Goal: Download file/media

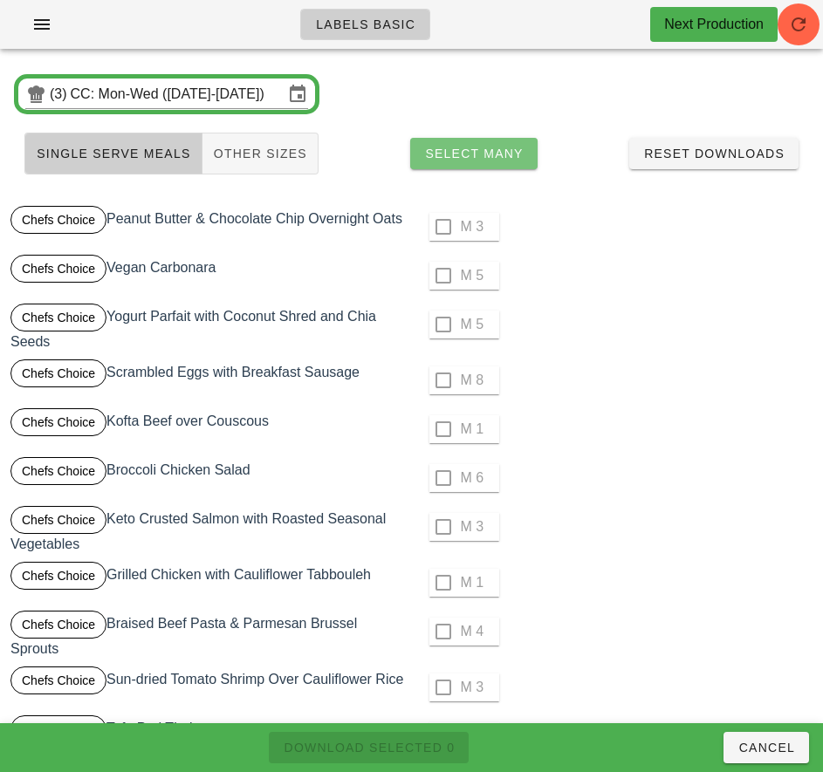
click at [509, 154] on span "Select Many" at bounding box center [473, 154] width 99 height 14
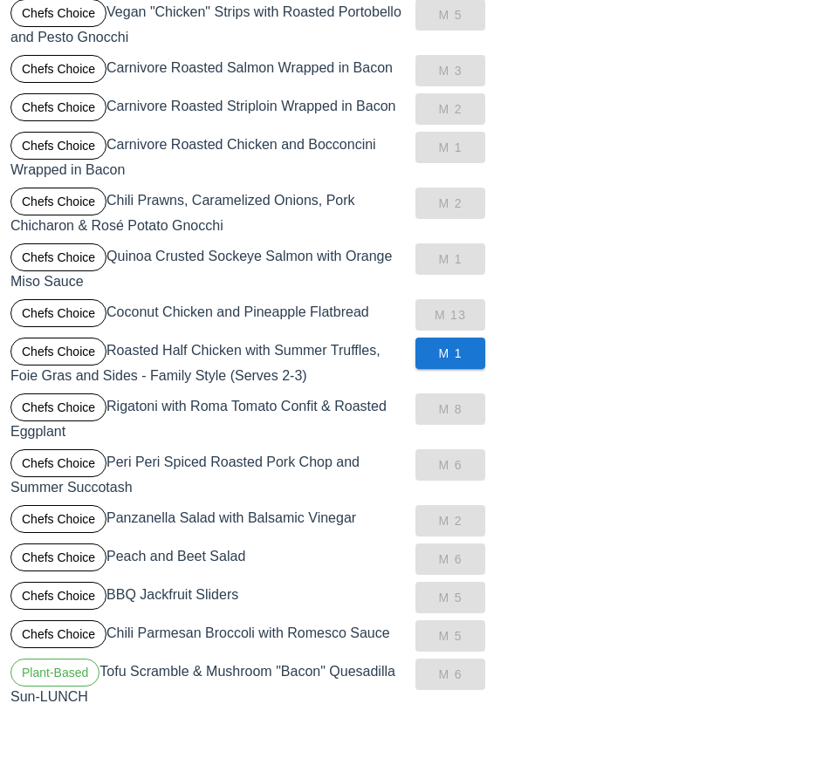
scroll to position [1039, 0]
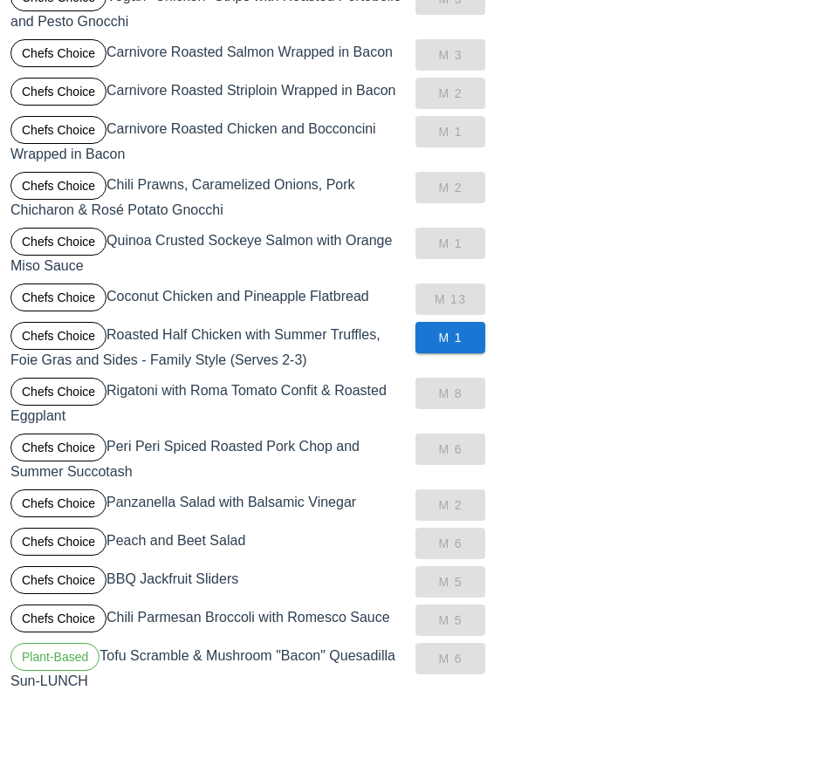
click at [291, 345] on div "Chefs Choice Roasted Half Chicken with Summer Truffles, Foie Gras and Sides - F…" at bounding box center [209, 346] width 405 height 56
click at [271, 357] on div "Chefs Choice Roasted Half Chicken with Summer Truffles, Foie Gras and Sides - F…" at bounding box center [209, 346] width 405 height 56
click at [278, 351] on div "Chefs Choice Roasted Half Chicken with Summer Truffles, Foie Gras and Sides - F…" at bounding box center [209, 346] width 405 height 56
click at [461, 339] on span "M 1" at bounding box center [450, 338] width 42 height 14
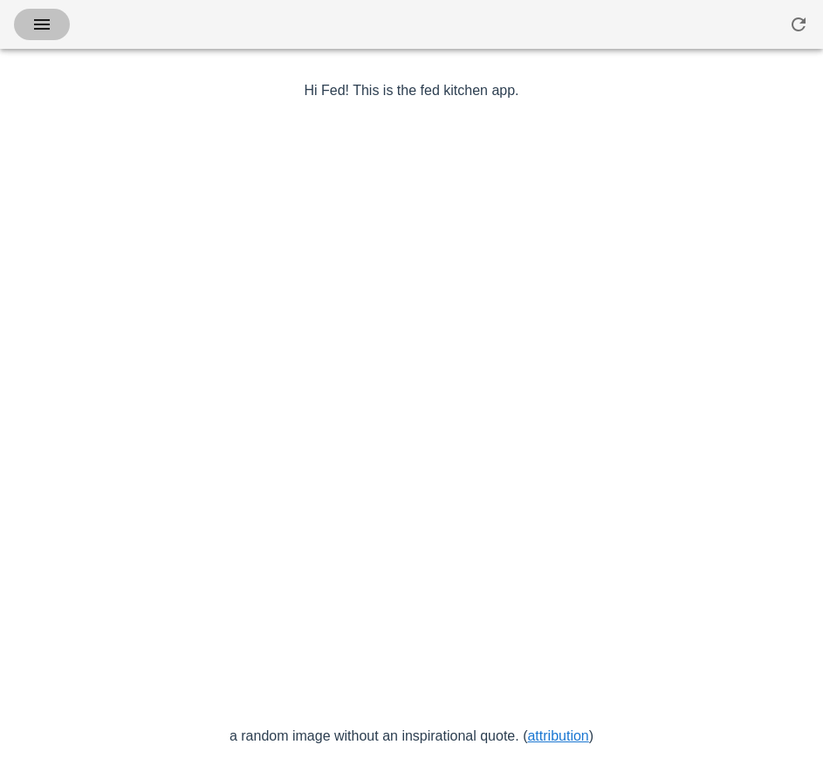
click at [39, 32] on icon "button" at bounding box center [41, 24] width 21 height 21
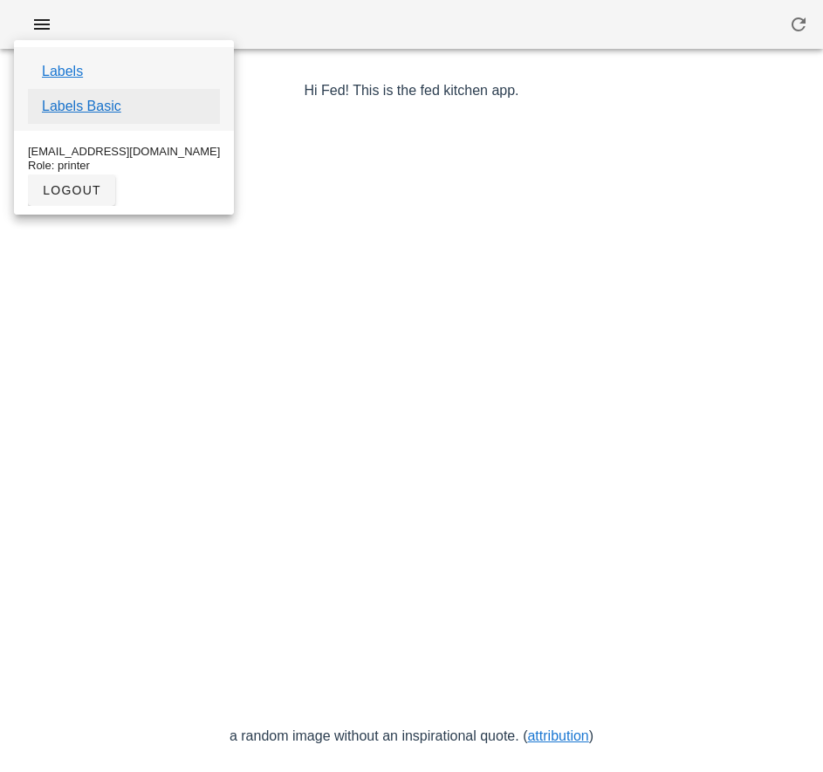
click at [107, 106] on link "Labels Basic" at bounding box center [81, 106] width 79 height 21
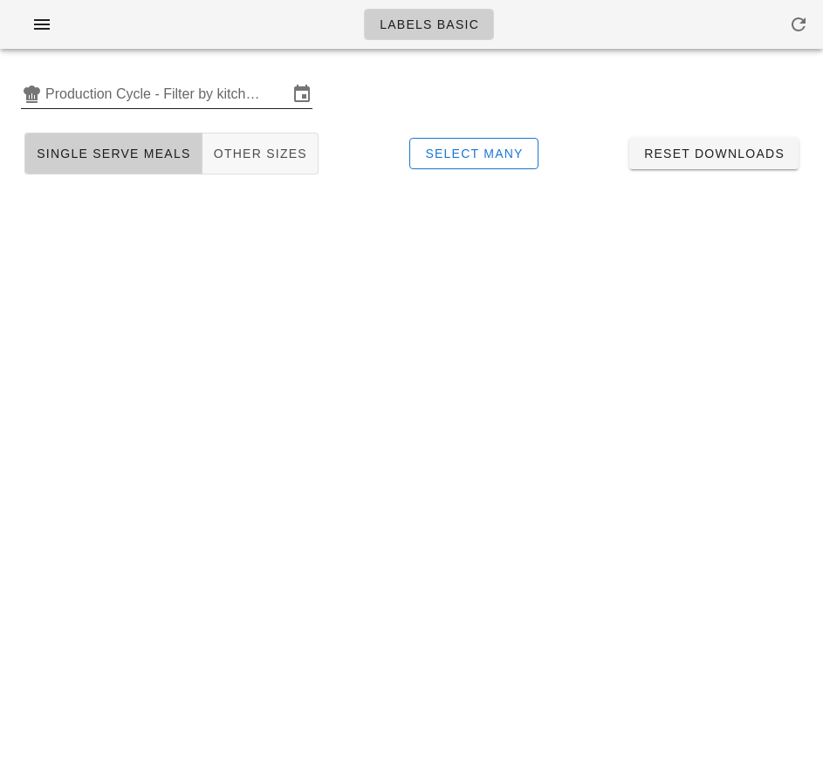
click at [155, 99] on input "Production Cycle - Filter by kitchen production schedules" at bounding box center [166, 94] width 243 height 28
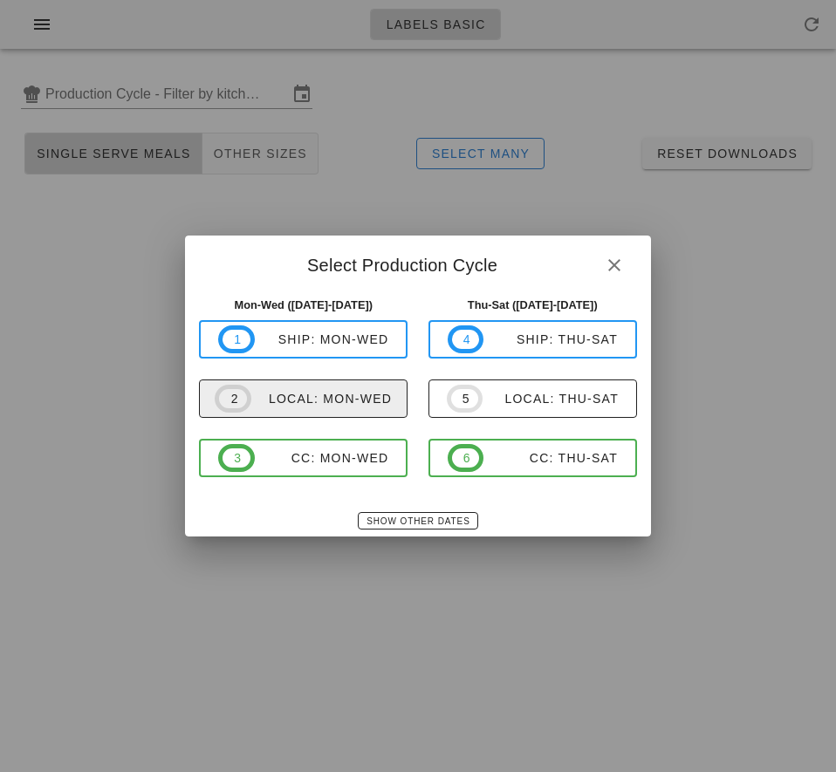
click at [378, 407] on span "2 local: Mon-Wed" at bounding box center [303, 399] width 177 height 28
type input "local: Mon-Wed ([DATE]-[DATE])"
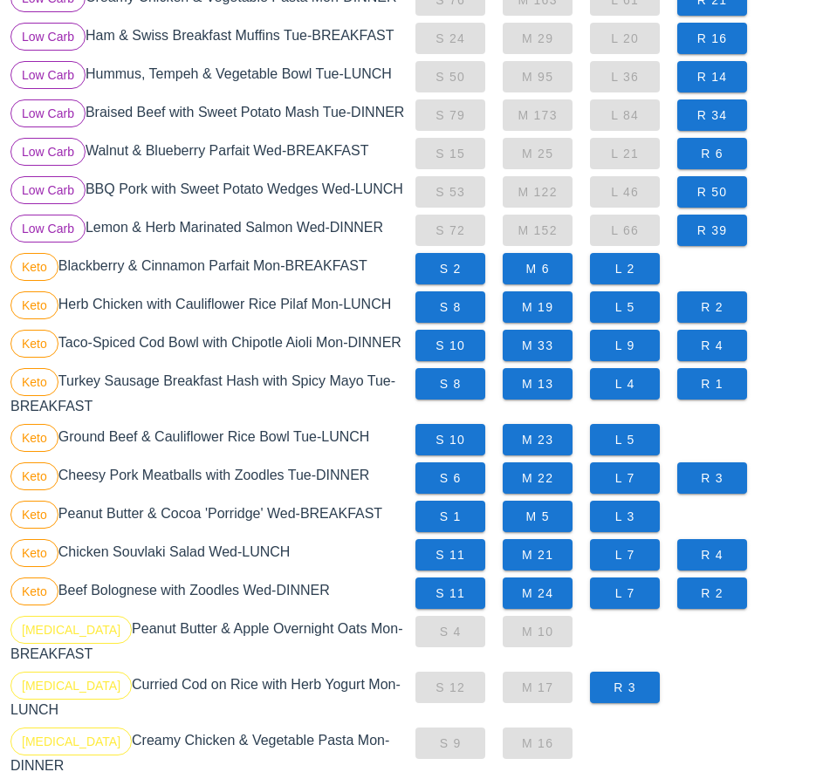
scroll to position [720, 0]
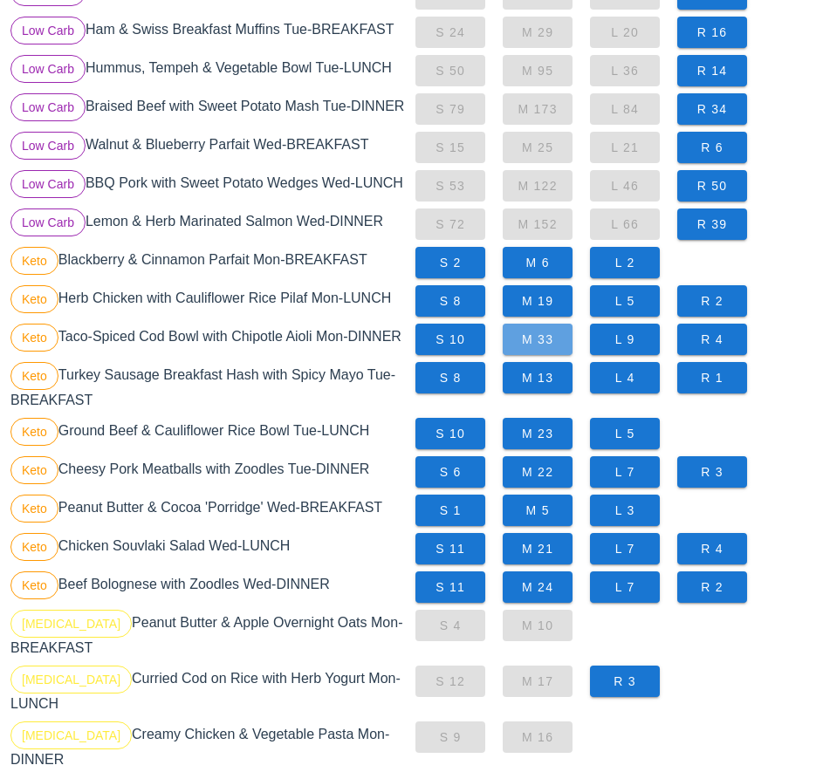
click at [539, 344] on span "M 33" at bounding box center [537, 339] width 42 height 14
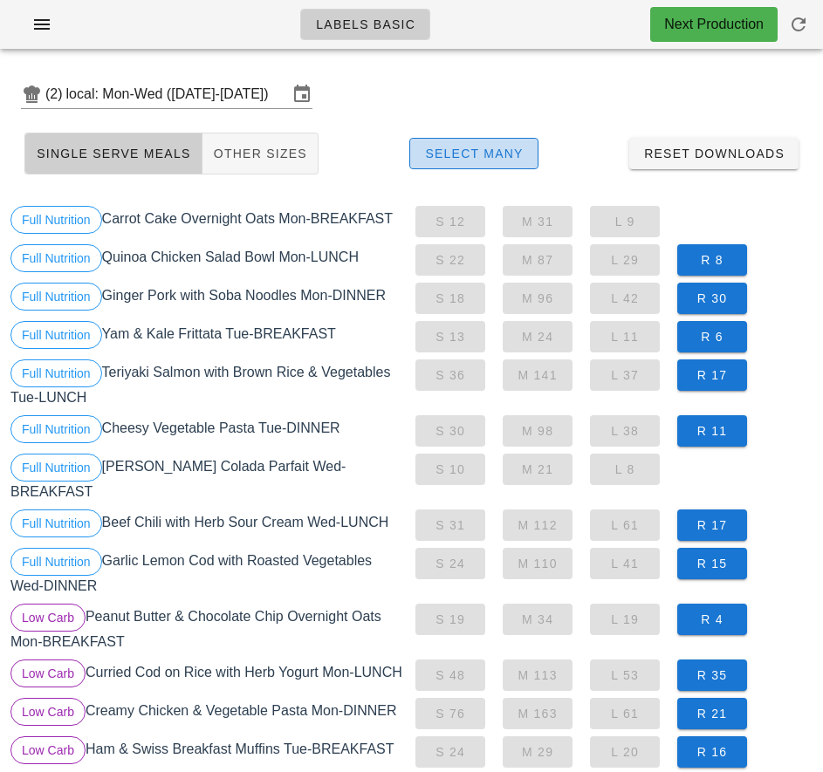
click at [494, 154] on span "Select Many" at bounding box center [473, 154] width 99 height 14
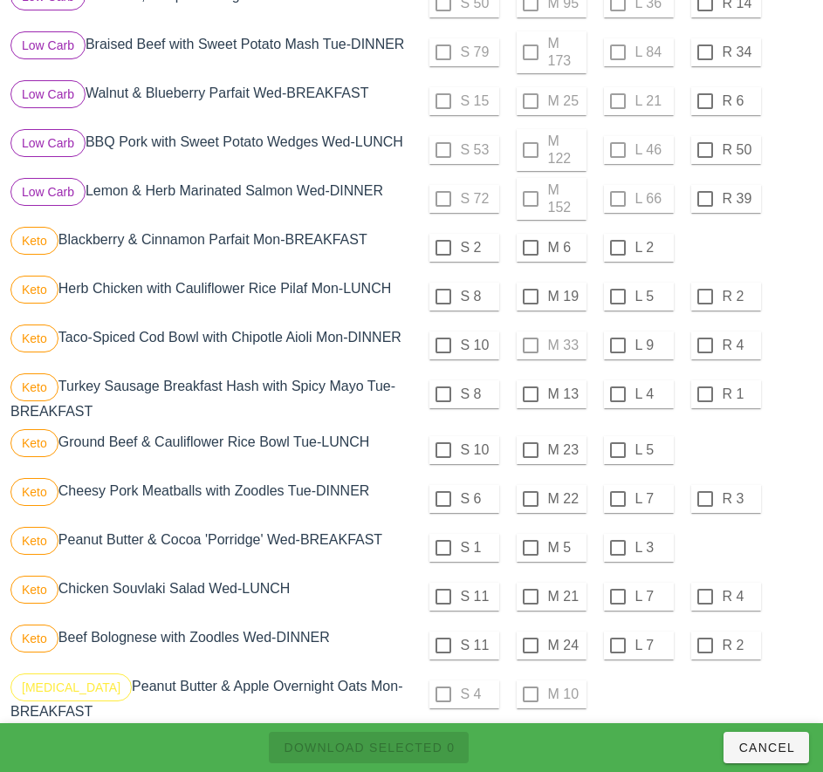
scroll to position [887, 0]
click at [442, 296] on div at bounding box center [443, 296] width 30 height 30
checkbox input "true"
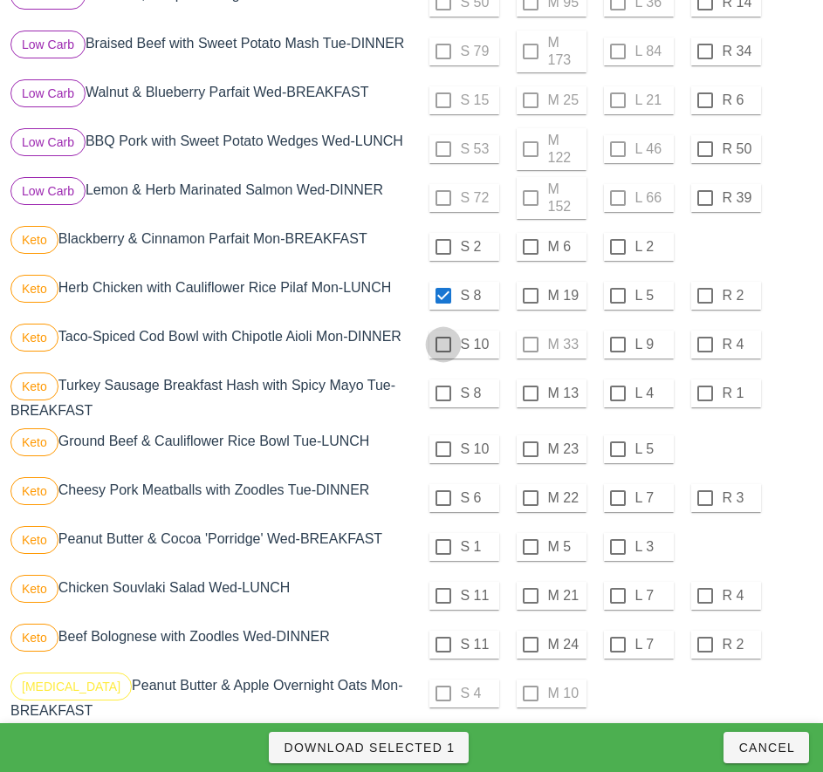
click at [442, 345] on div at bounding box center [443, 345] width 30 height 30
checkbox input "true"
click at [442, 247] on div at bounding box center [443, 247] width 30 height 30
checkbox input "true"
click at [442, 393] on div at bounding box center [443, 394] width 30 height 30
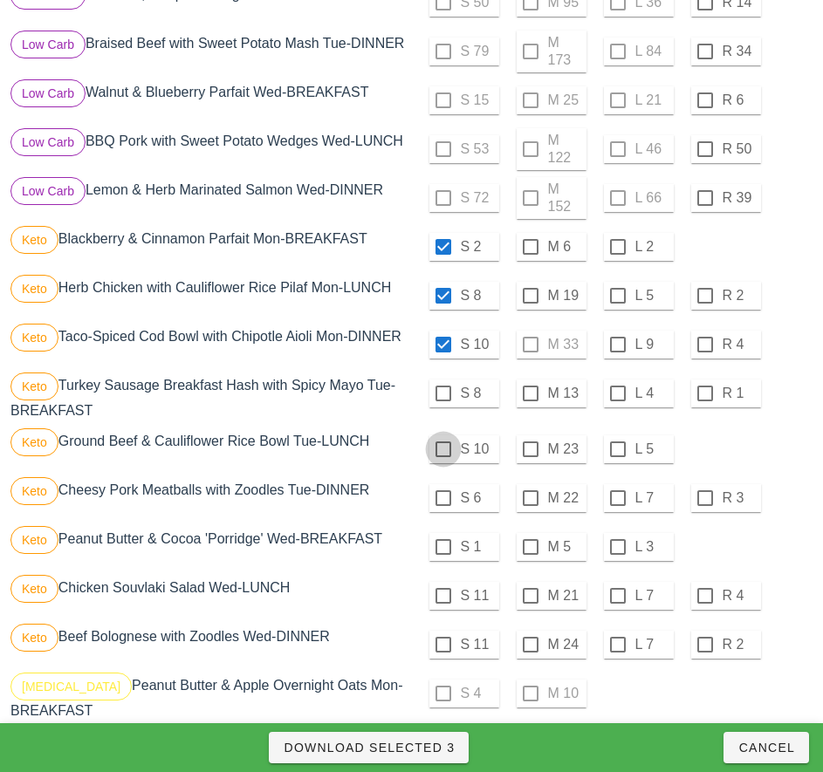
click at [442, 449] on div at bounding box center [443, 449] width 30 height 30
checkbox input "true"
click at [442, 498] on div at bounding box center [443, 498] width 30 height 30
click at [445, 546] on div at bounding box center [443, 547] width 30 height 30
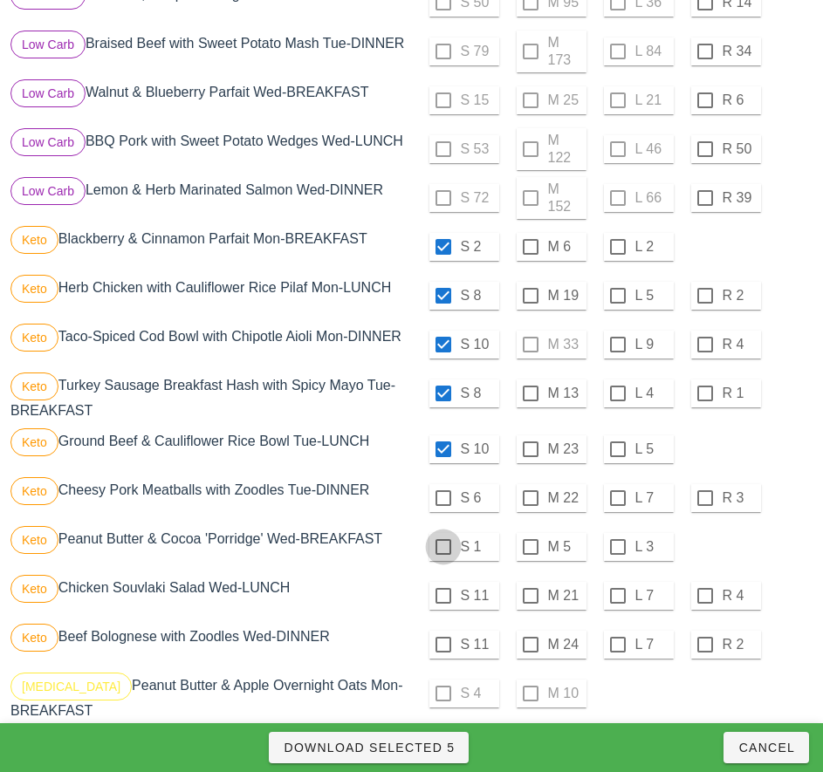
checkbox input "true"
click at [442, 596] on div at bounding box center [443, 596] width 30 height 30
checkbox input "true"
click at [442, 645] on div at bounding box center [443, 645] width 30 height 30
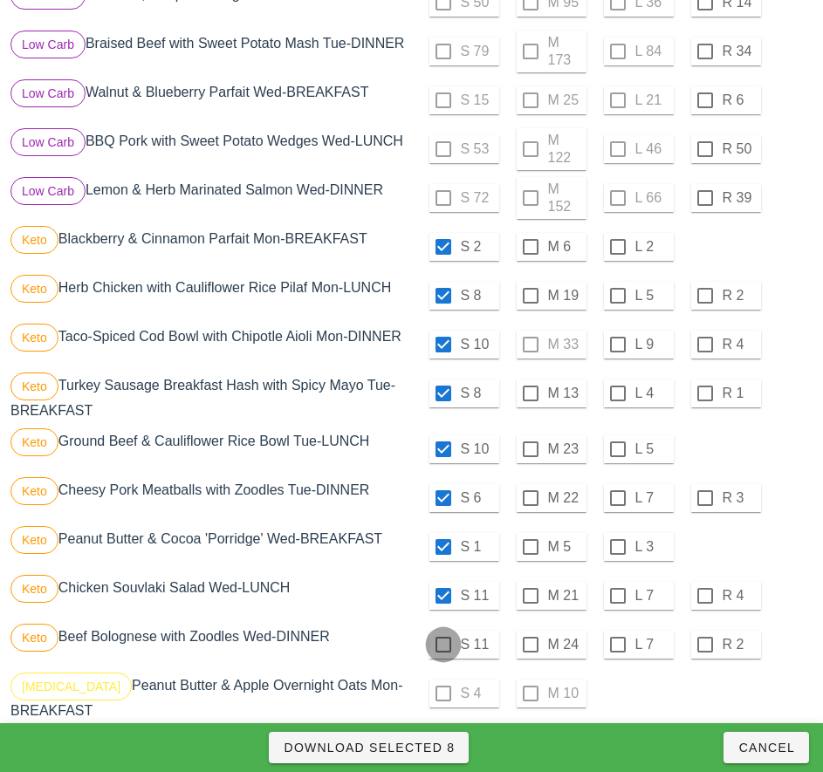
checkbox input "true"
click at [437, 741] on span "Download Selected 9" at bounding box center [369, 748] width 172 height 14
checkbox input "false"
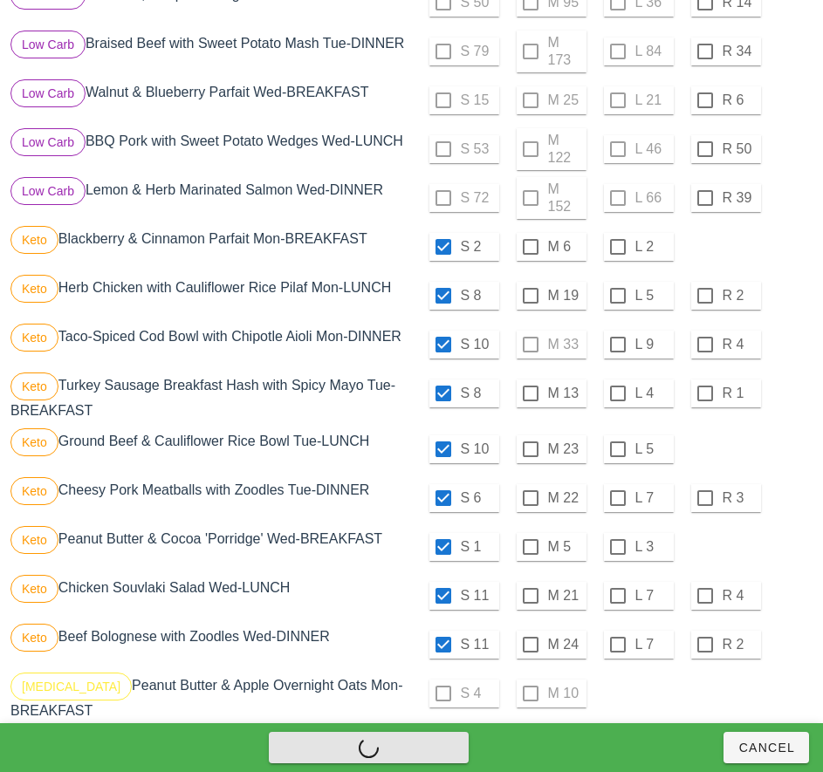
checkbox input "false"
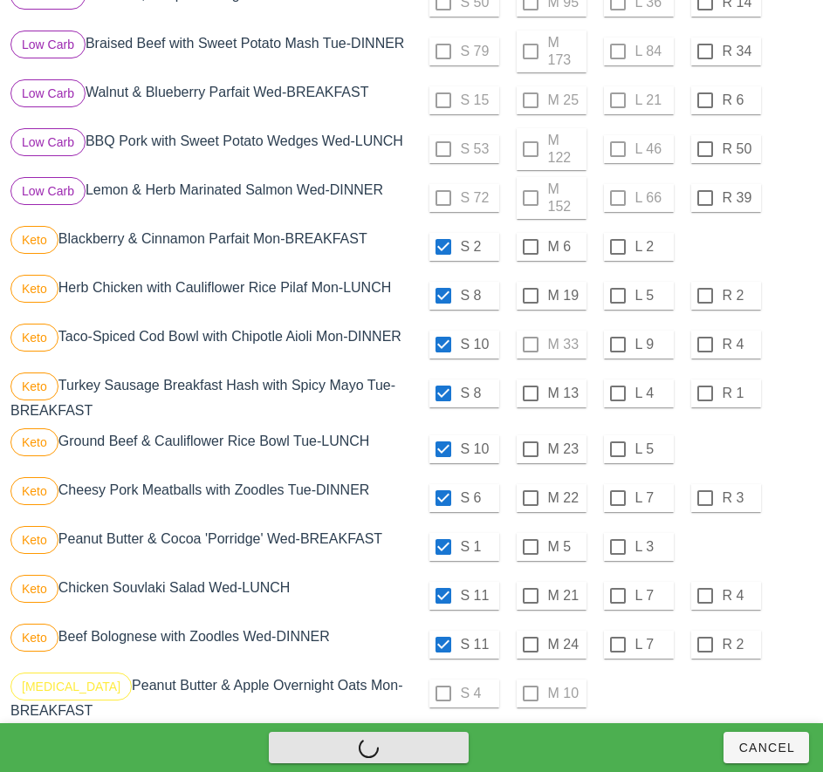
checkbox input "false"
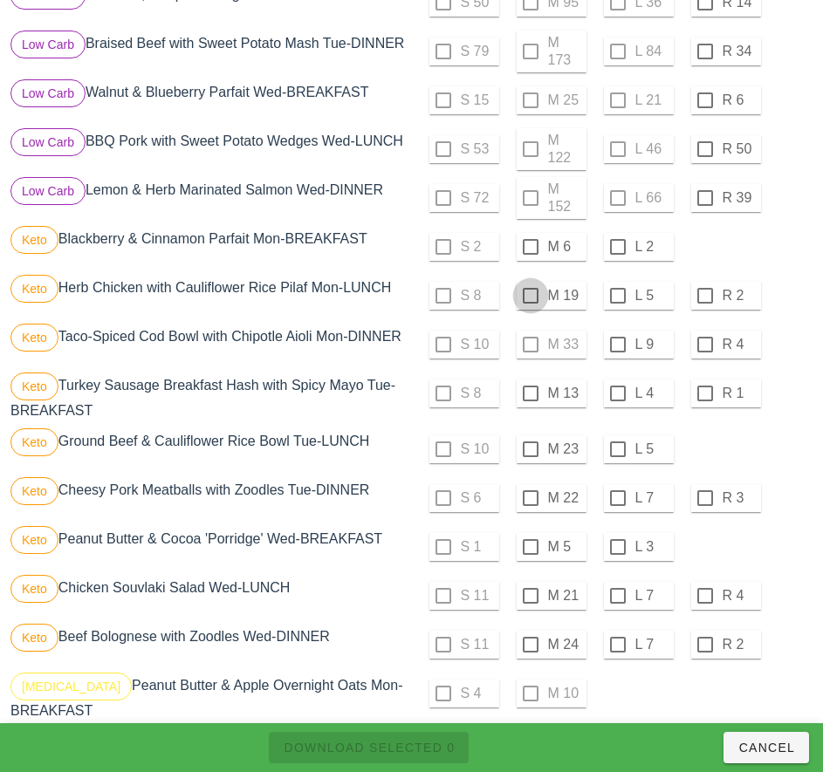
click at [530, 247] on div at bounding box center [531, 247] width 30 height 30
click at [530, 300] on div at bounding box center [531, 296] width 30 height 30
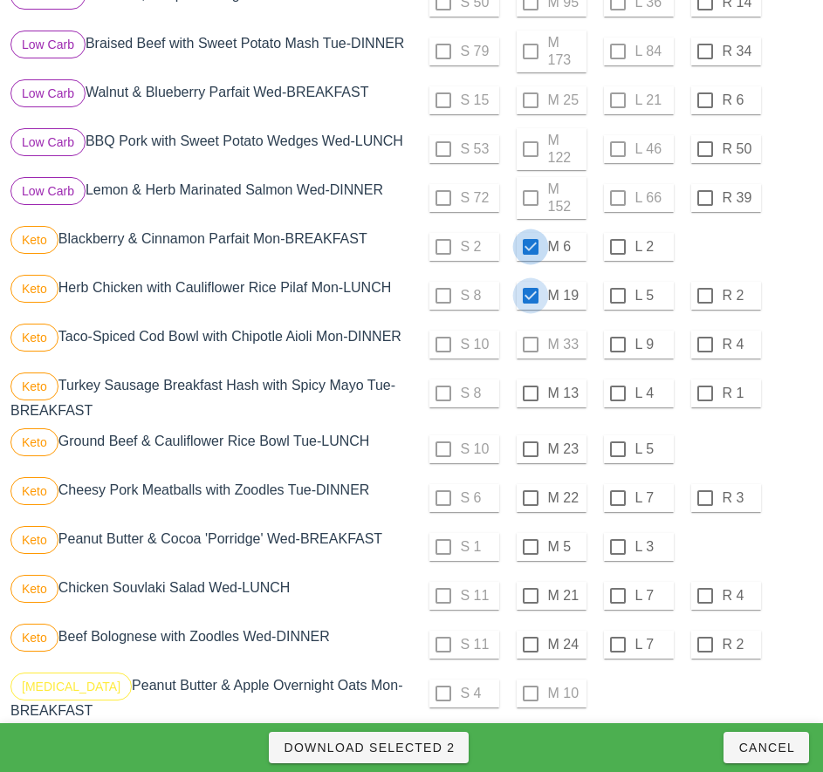
checkbox input "true"
click at [530, 393] on div at bounding box center [531, 394] width 30 height 30
click at [528, 452] on div at bounding box center [531, 449] width 30 height 30
checkbox input "true"
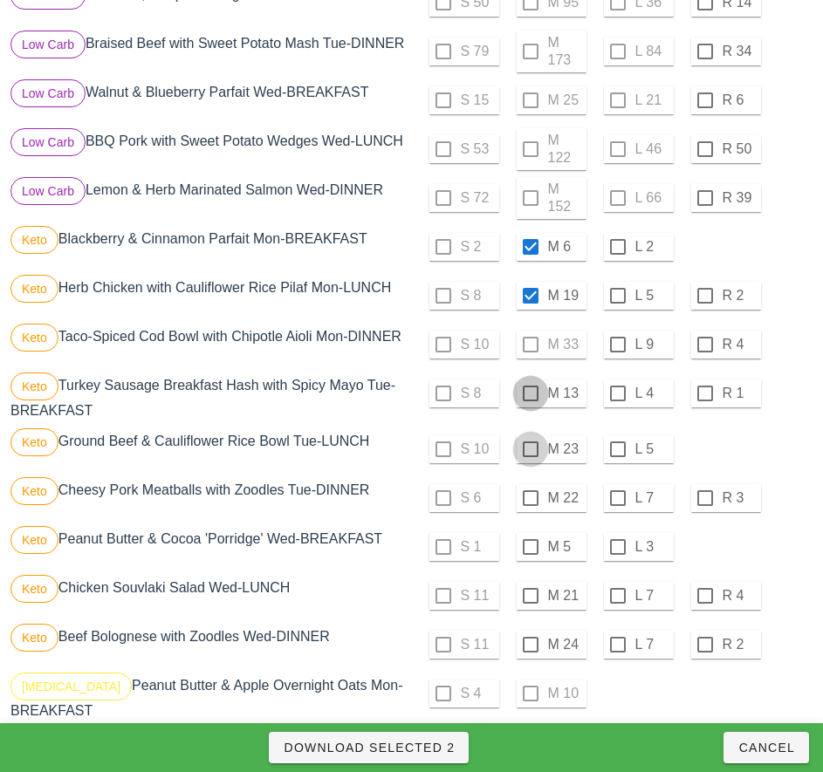
checkbox input "true"
click at [615, 501] on div at bounding box center [618, 498] width 30 height 30
checkbox input "true"
click at [616, 548] on div at bounding box center [618, 547] width 30 height 30
checkbox input "true"
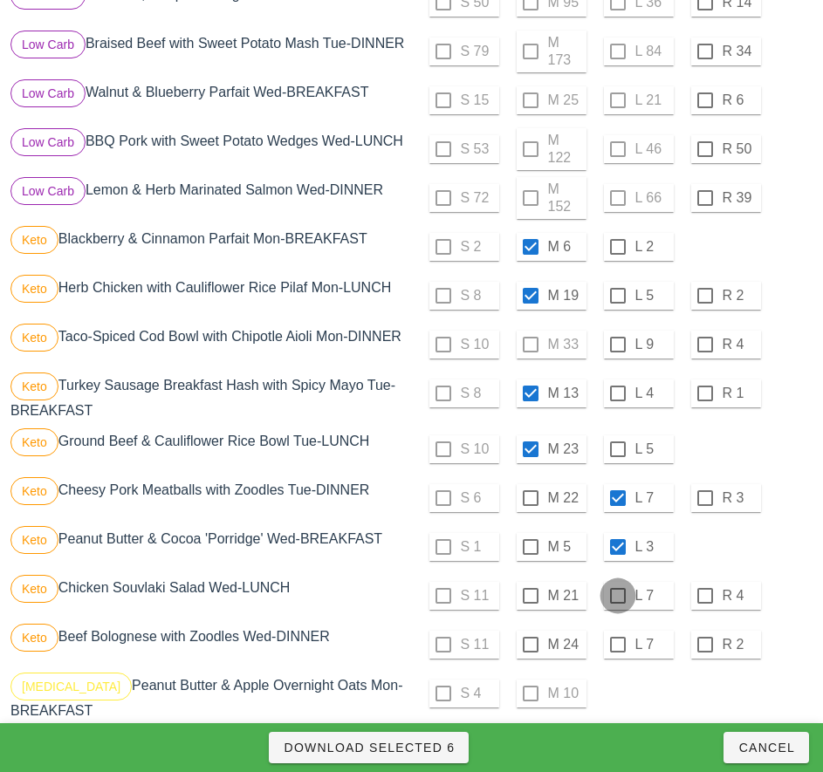
click at [617, 596] on div at bounding box center [618, 596] width 30 height 30
checkbox input "true"
click at [617, 645] on div at bounding box center [618, 645] width 30 height 30
checkbox input "true"
click at [432, 741] on span "Download Selected 8" at bounding box center [369, 748] width 172 height 14
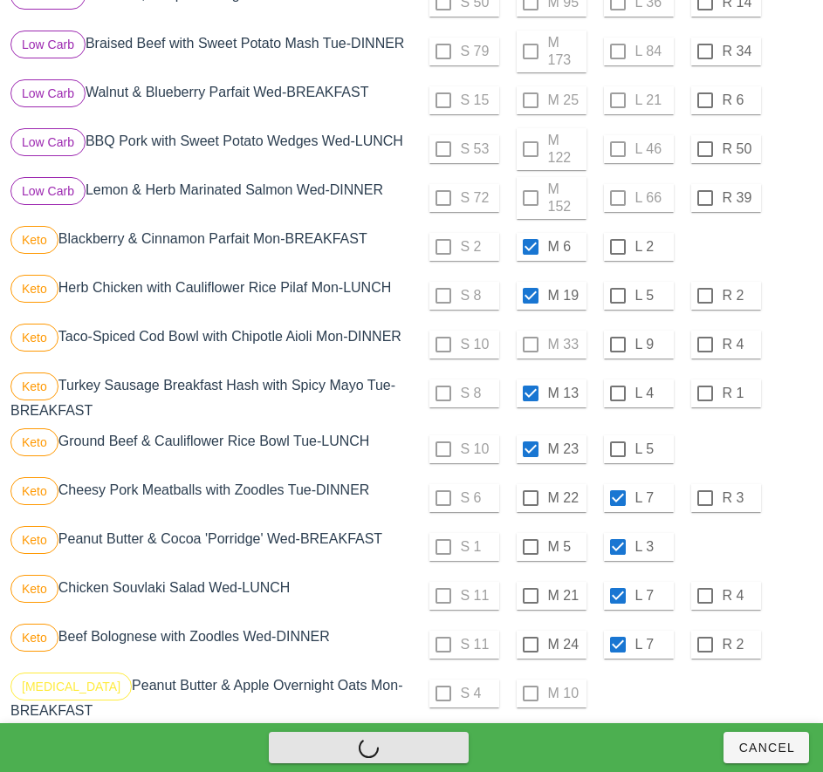
checkbox input "false"
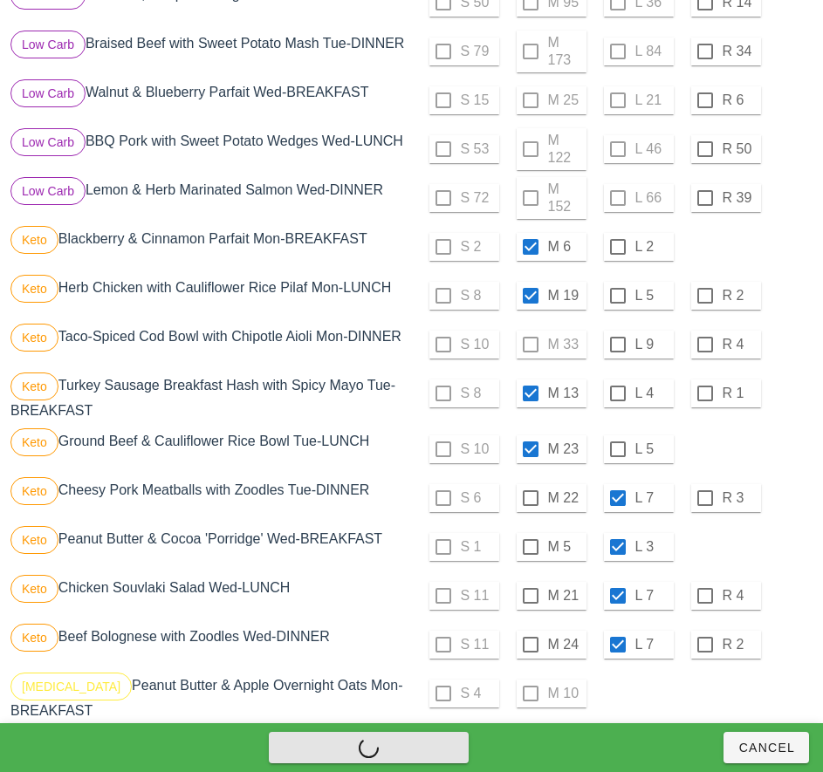
checkbox input "false"
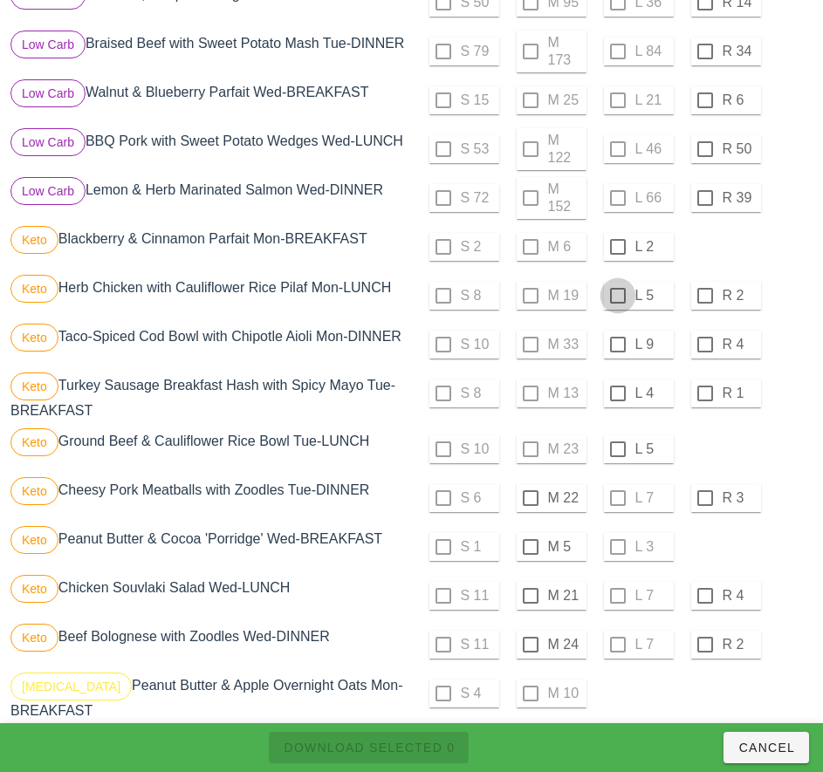
click at [617, 247] on div at bounding box center [618, 247] width 30 height 30
click at [617, 296] on div at bounding box center [618, 296] width 30 height 30
checkbox input "true"
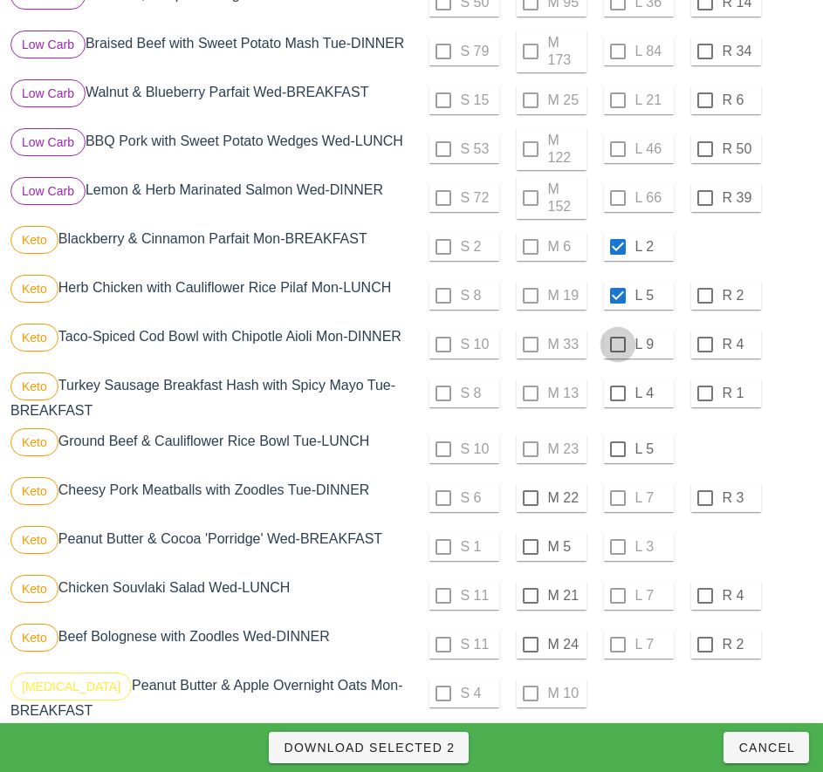
click at [619, 341] on div at bounding box center [618, 345] width 30 height 30
checkbox input "true"
click at [617, 393] on div at bounding box center [618, 394] width 30 height 30
checkbox input "true"
click at [791, 515] on div "S 6 M 22 L 7 R 3" at bounding box center [614, 498] width 398 height 42
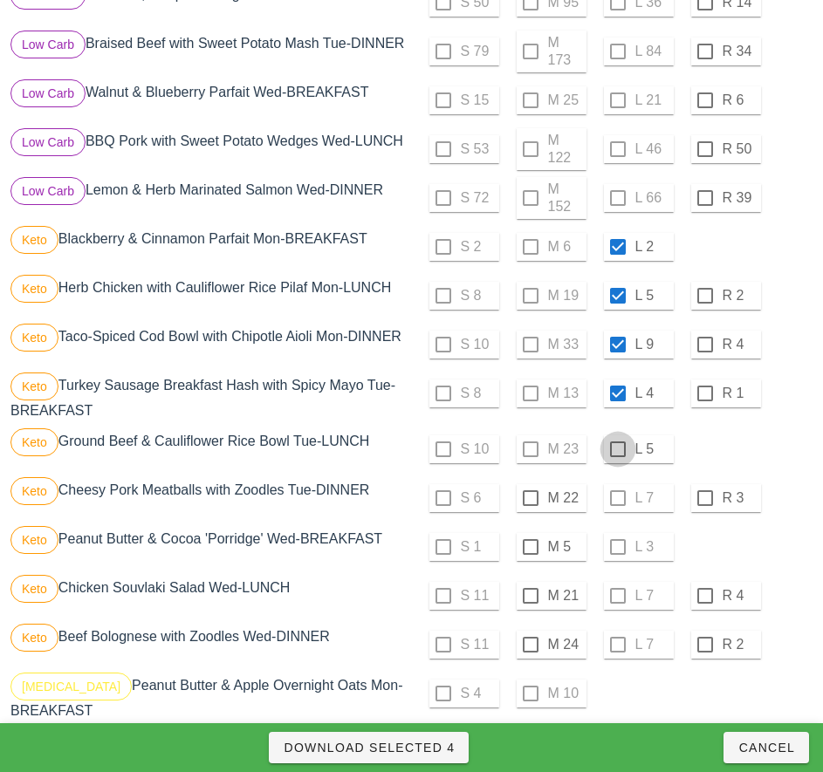
click at [617, 449] on div at bounding box center [618, 449] width 30 height 30
checkbox input "true"
click at [530, 498] on div at bounding box center [531, 498] width 30 height 30
checkbox input "true"
click at [530, 547] on div at bounding box center [531, 547] width 30 height 30
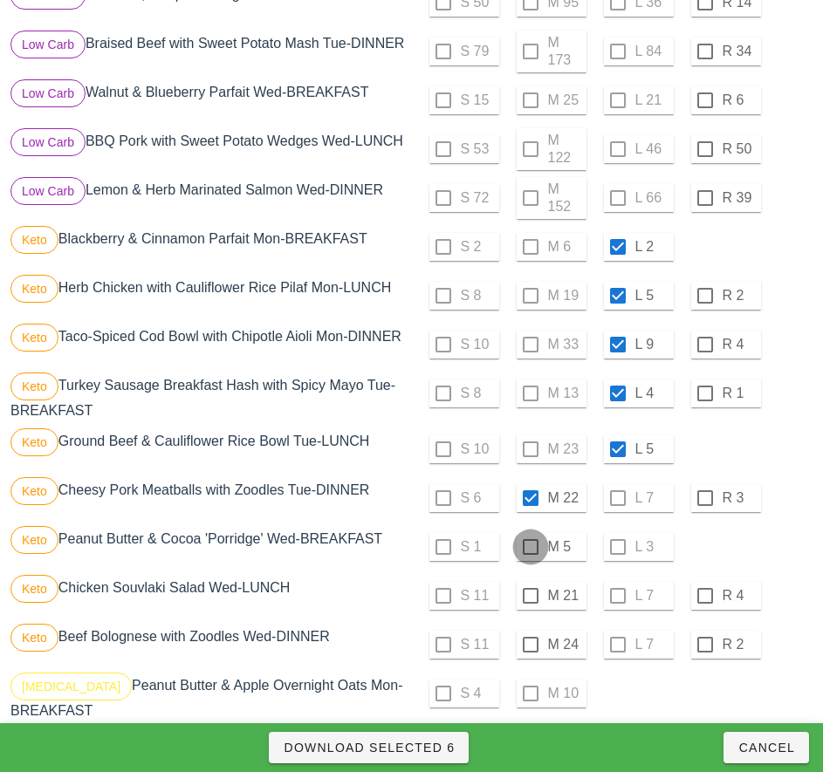
checkbox input "true"
click at [530, 596] on div at bounding box center [531, 596] width 30 height 30
checkbox input "true"
click at [530, 645] on div at bounding box center [531, 645] width 30 height 30
checkbox input "true"
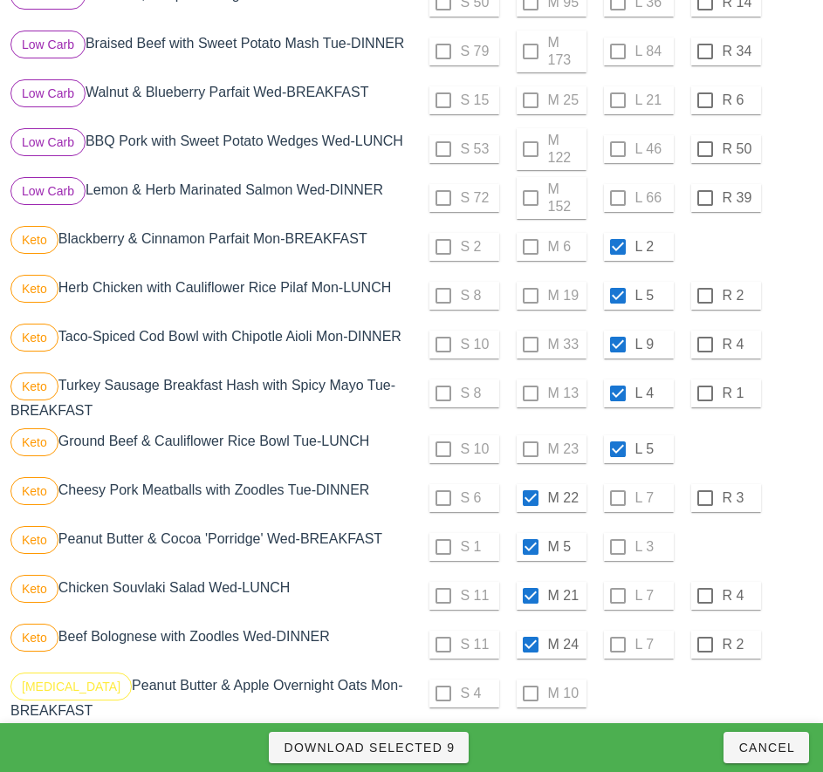
click at [524, 690] on div "S 4 M 10" at bounding box center [614, 694] width 398 height 42
click at [439, 741] on span "Download Selected 9" at bounding box center [369, 748] width 172 height 14
checkbox input "false"
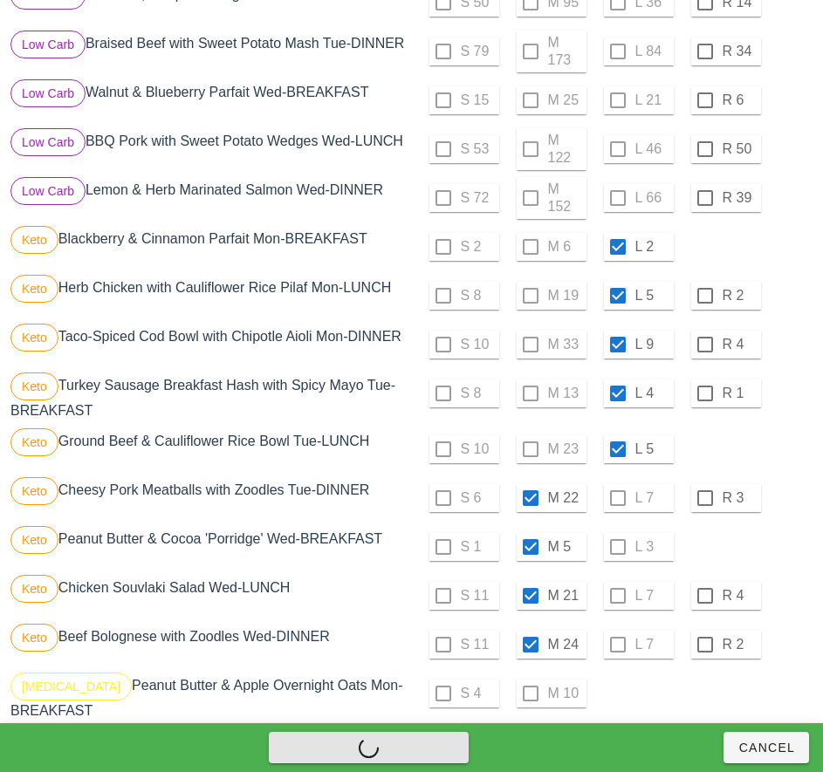
checkbox input "false"
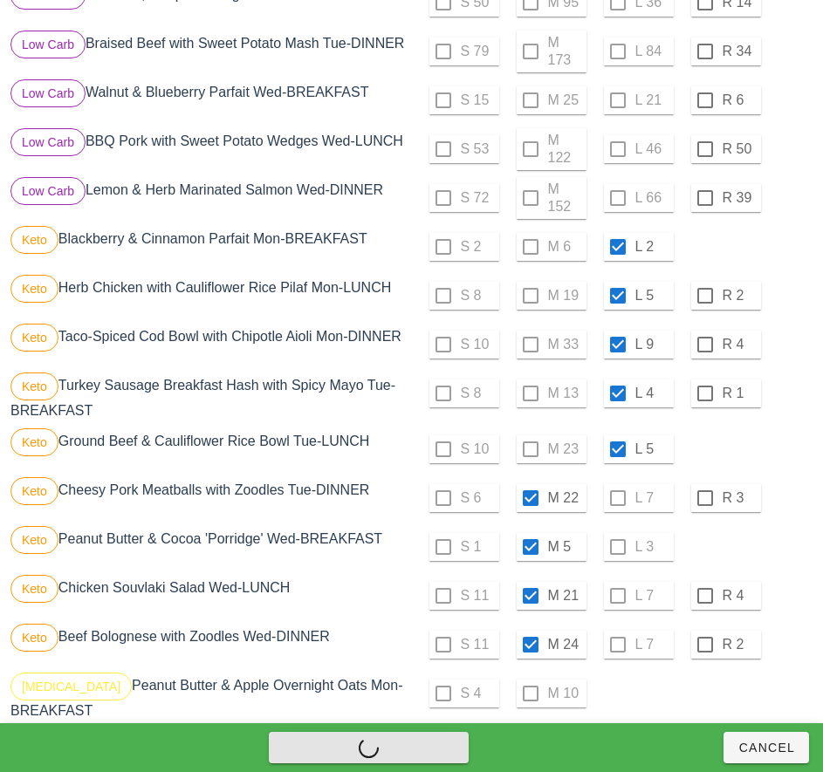
checkbox input "false"
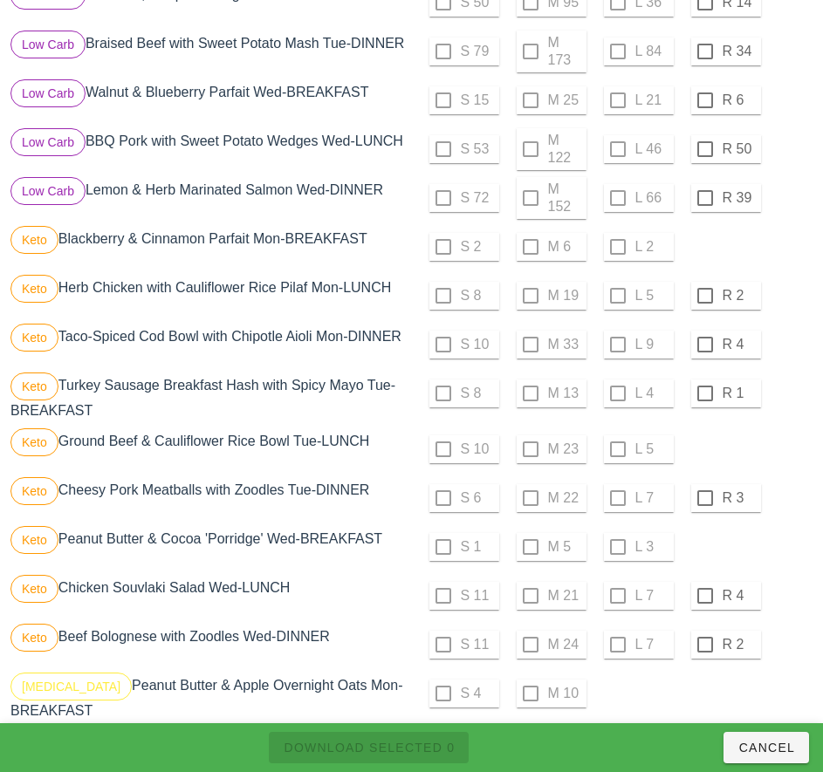
click at [388, 620] on div "Keto Beef Bolognese with Zoodles Wed-DINNER" at bounding box center [209, 644] width 405 height 49
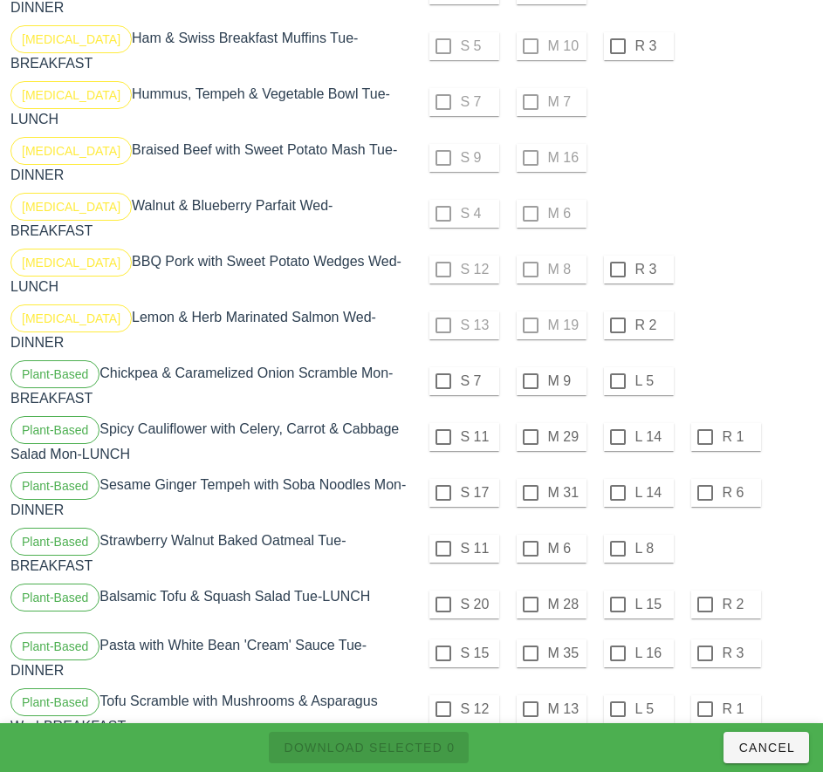
scroll to position [1716, 0]
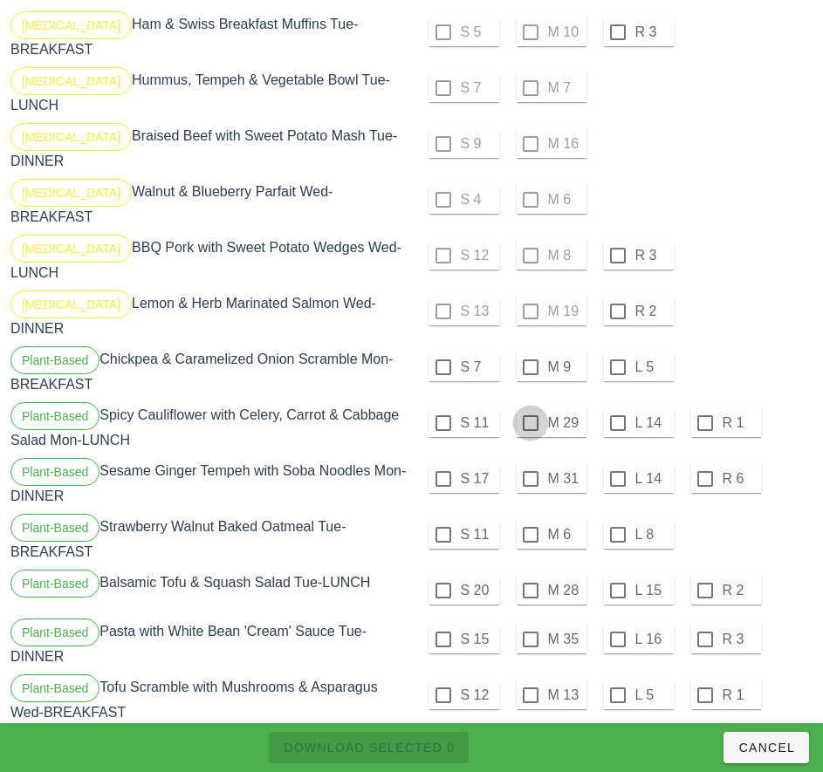
click at [532, 352] on div at bounding box center [531, 367] width 30 height 30
click at [527, 408] on div at bounding box center [531, 423] width 30 height 30
checkbox input "true"
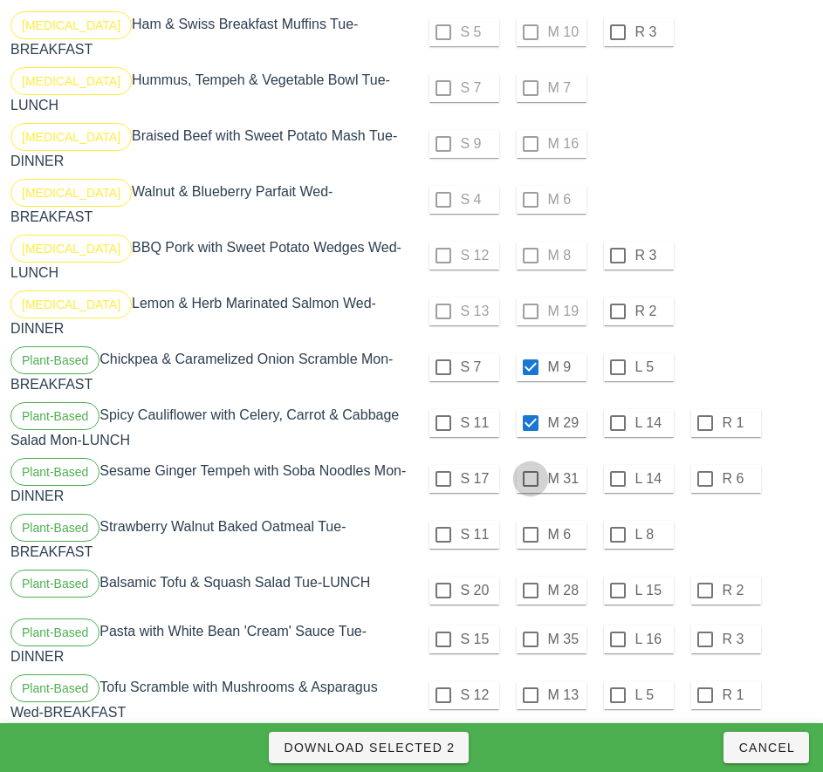
click at [530, 464] on div at bounding box center [531, 479] width 30 height 30
checkbox input "true"
click at [425, 741] on span "Download Selected 3" at bounding box center [369, 748] width 172 height 14
checkbox input "false"
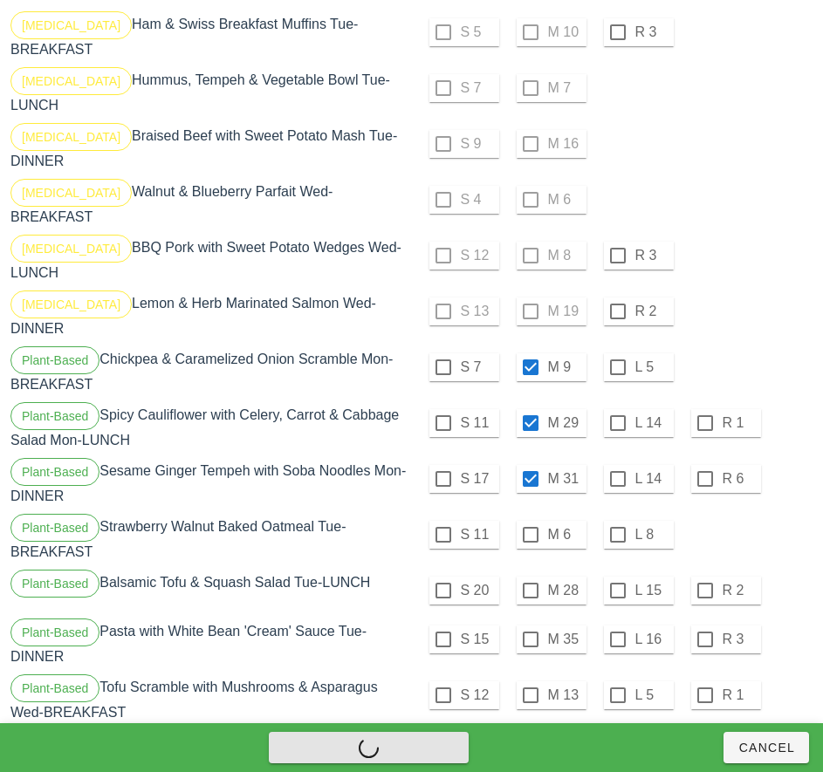
checkbox input "false"
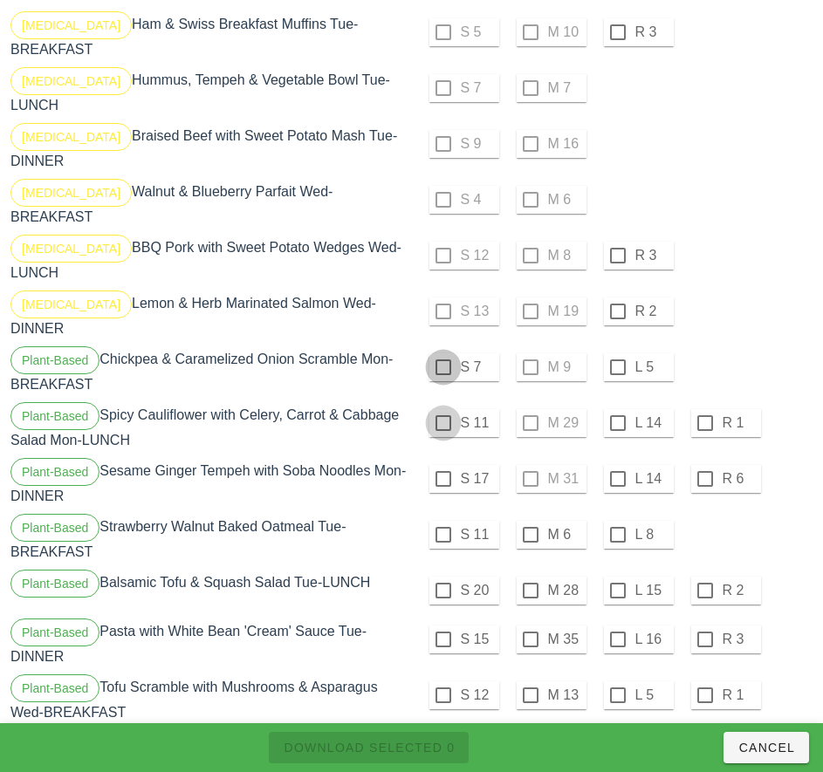
click at [445, 352] on div at bounding box center [443, 367] width 30 height 30
click at [442, 408] on div at bounding box center [443, 423] width 30 height 30
checkbox input "true"
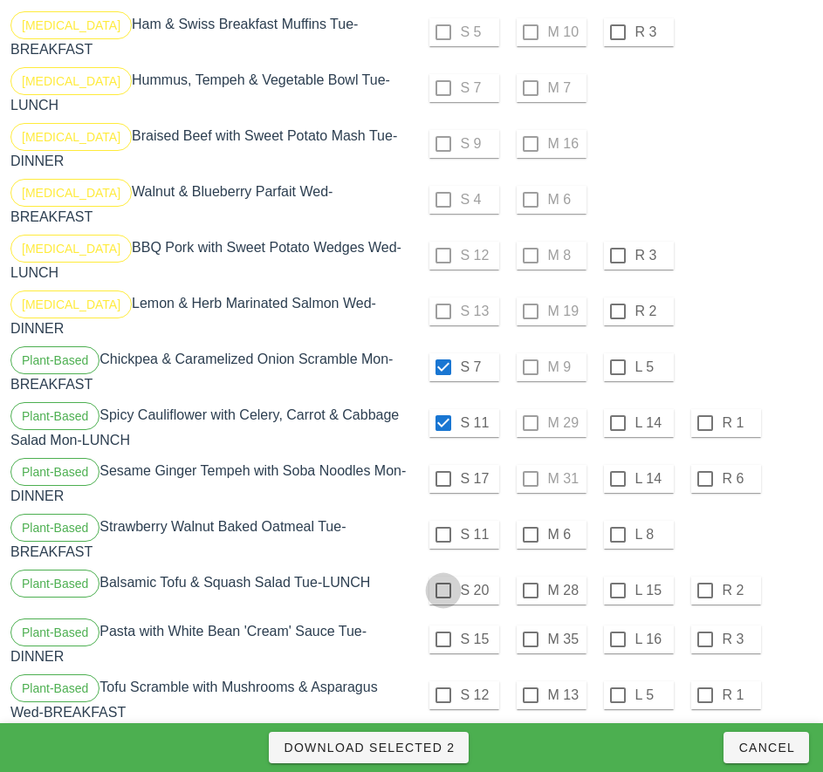
click at [442, 464] on div at bounding box center [443, 479] width 30 height 30
click at [442, 520] on div at bounding box center [443, 535] width 30 height 30
click at [442, 576] on div at bounding box center [443, 591] width 30 height 30
checkbox input "true"
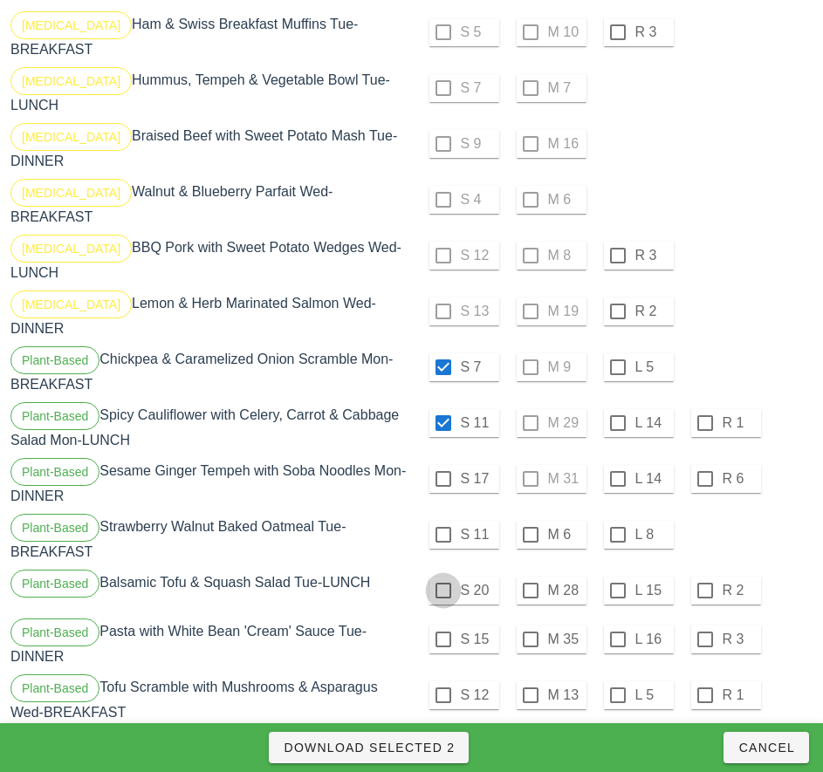
checkbox input "true"
click at [441, 625] on div at bounding box center [443, 640] width 30 height 30
checkbox input "true"
click at [442, 680] on div at bounding box center [443, 695] width 30 height 30
checkbox input "true"
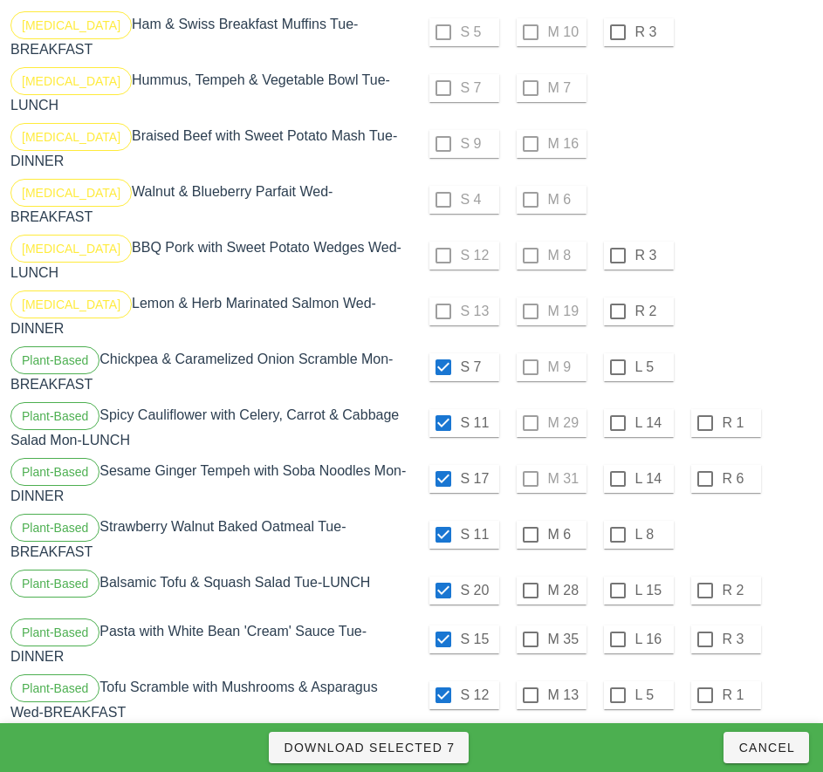
click at [441, 736] on div at bounding box center [443, 751] width 30 height 30
checkbox input "true"
click at [427, 741] on span "Download Selected 8" at bounding box center [369, 748] width 172 height 14
checkbox input "false"
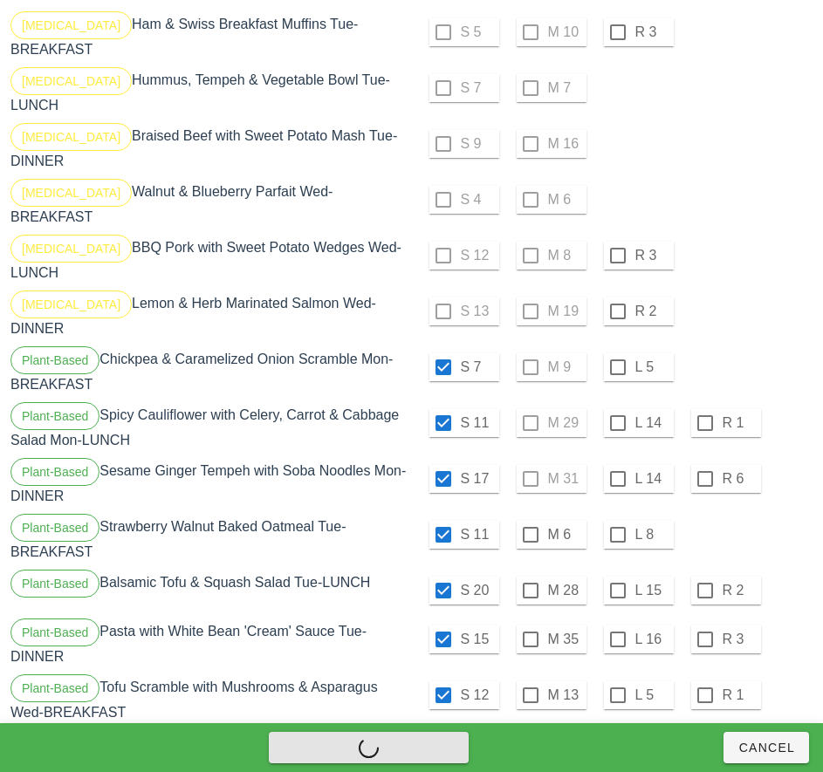
checkbox input "false"
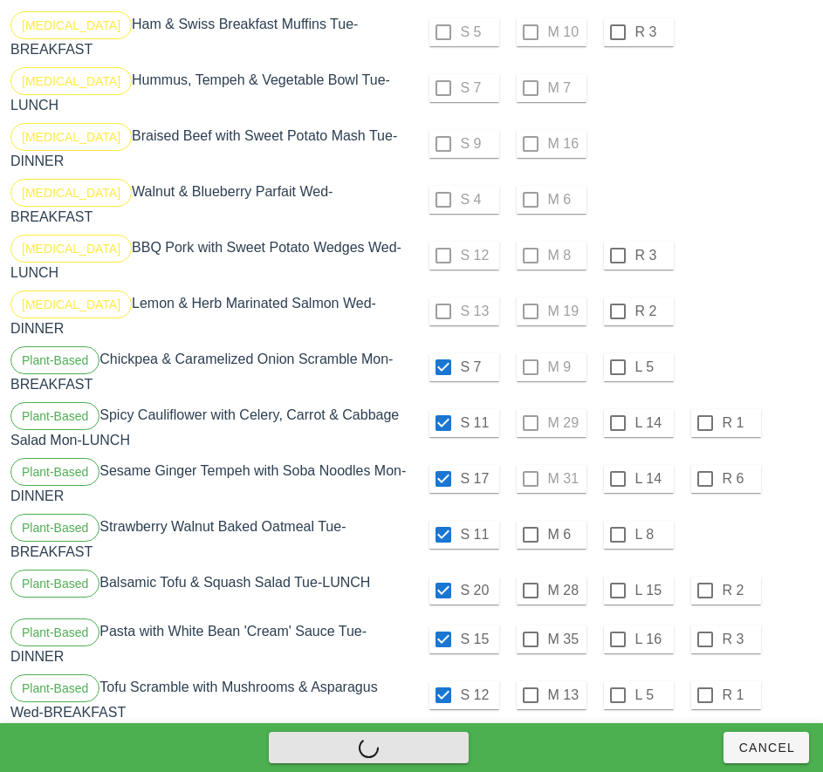
checkbox input "false"
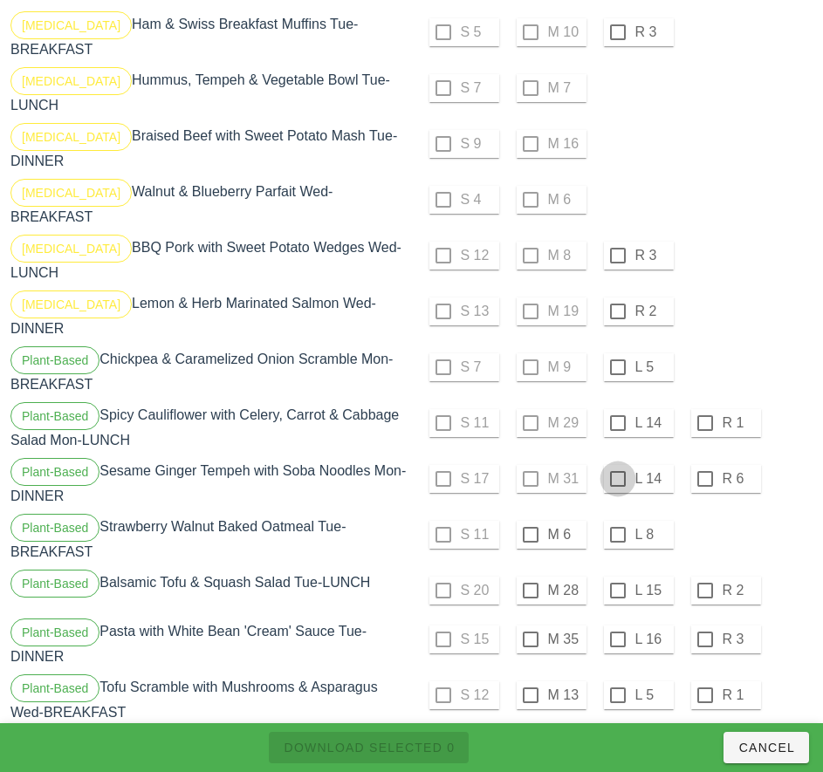
click at [617, 352] on div at bounding box center [618, 367] width 30 height 30
click at [617, 408] on div at bounding box center [618, 423] width 30 height 30
click at [617, 464] on div at bounding box center [618, 479] width 30 height 30
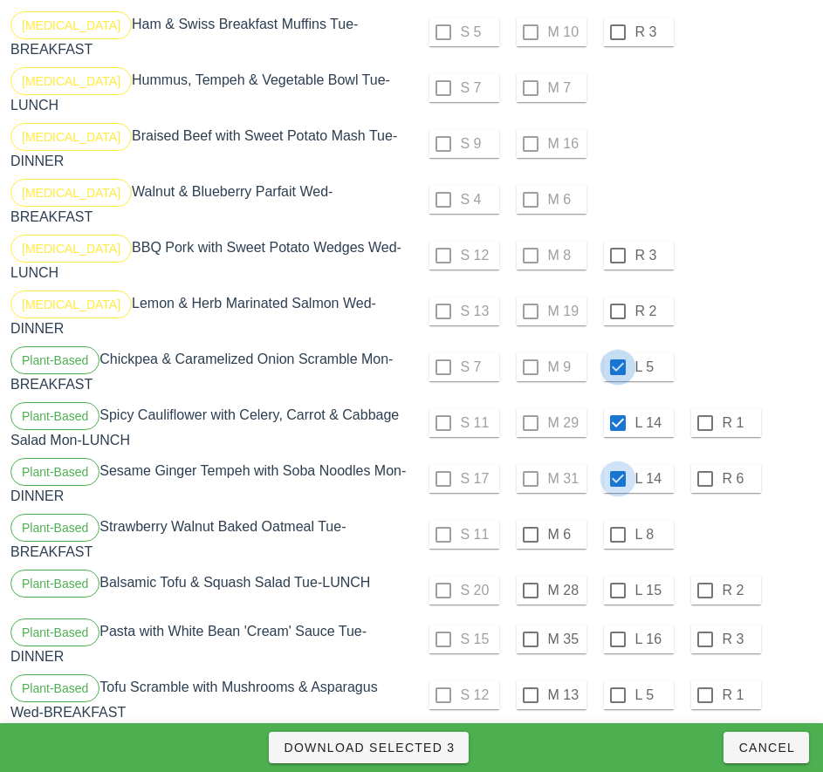
checkbox input "true"
click at [617, 520] on div at bounding box center [618, 535] width 30 height 30
click at [617, 576] on div at bounding box center [618, 591] width 30 height 30
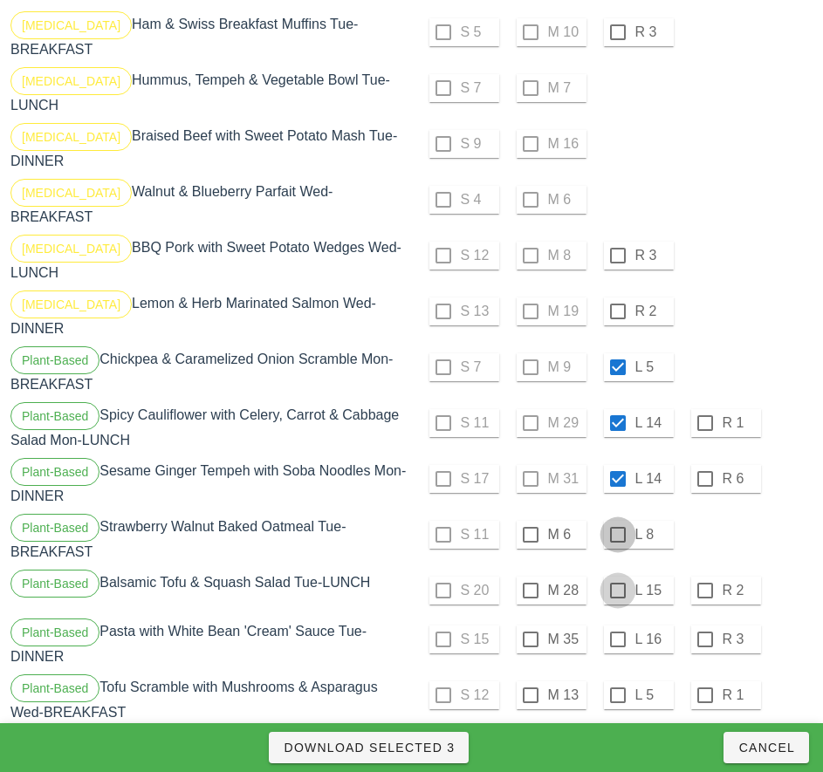
checkbox input "true"
click at [617, 625] on div at bounding box center [618, 640] width 30 height 30
click at [617, 680] on div at bounding box center [618, 695] width 30 height 30
click at [614, 736] on div at bounding box center [618, 751] width 30 height 30
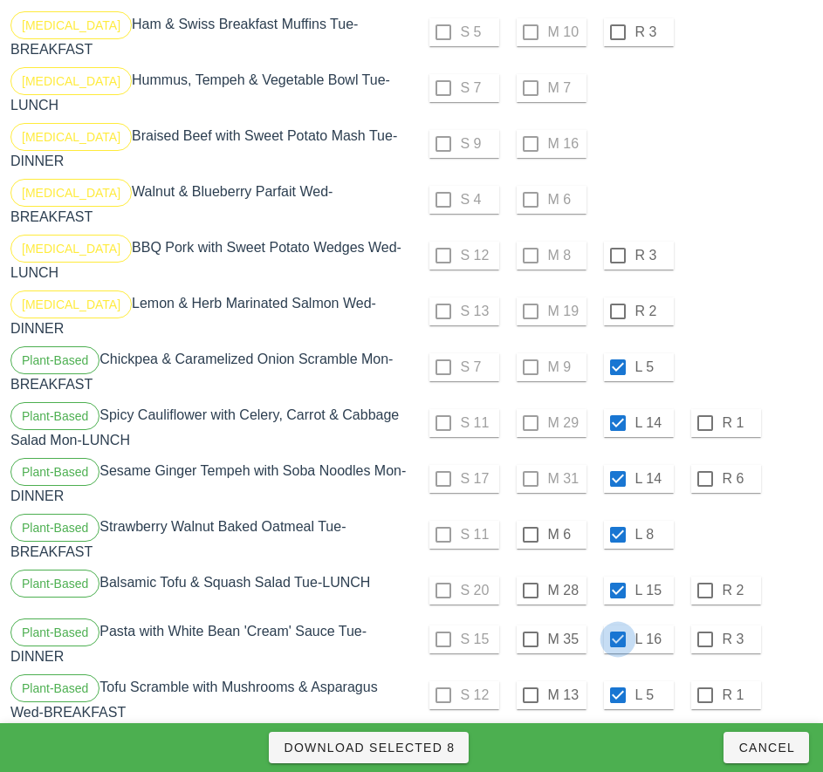
checkbox input "true"
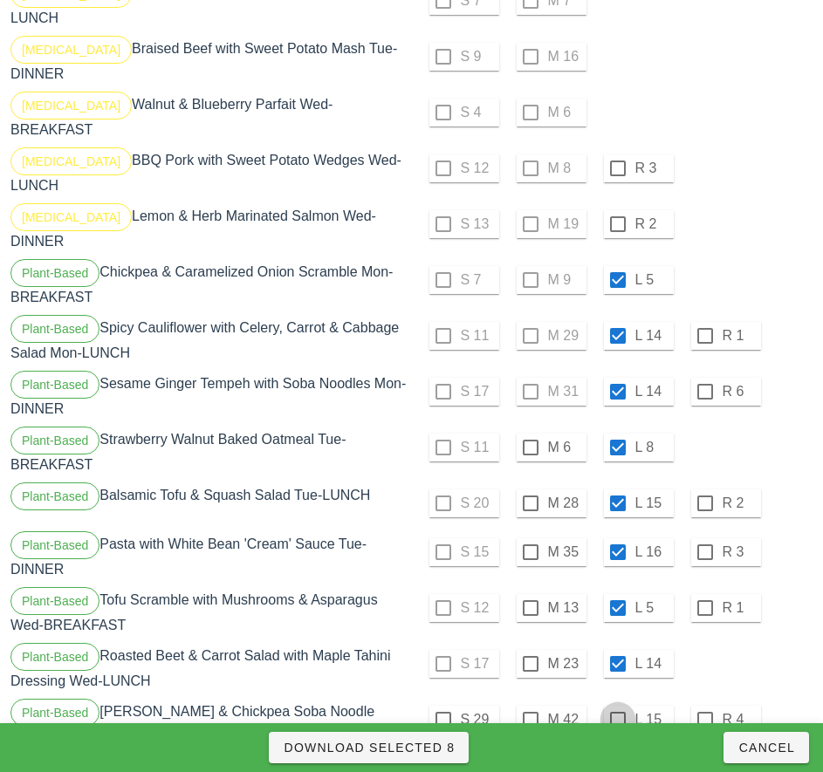
click at [617, 705] on div at bounding box center [618, 720] width 30 height 30
checkbox input "true"
click at [439, 741] on span "Download Selected 9" at bounding box center [369, 748] width 172 height 14
checkbox input "false"
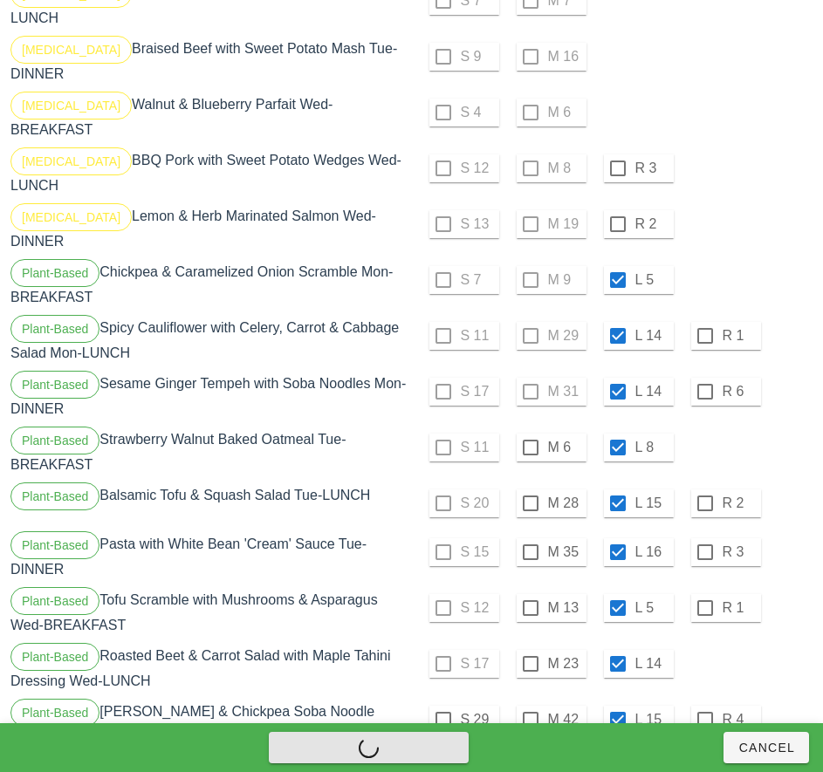
checkbox input "false"
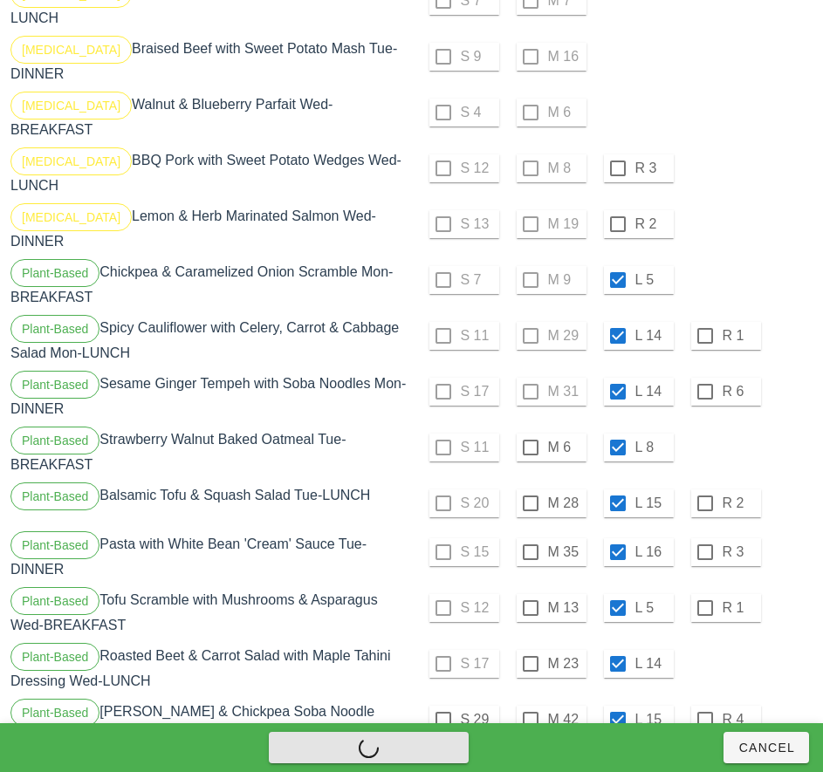
checkbox input "false"
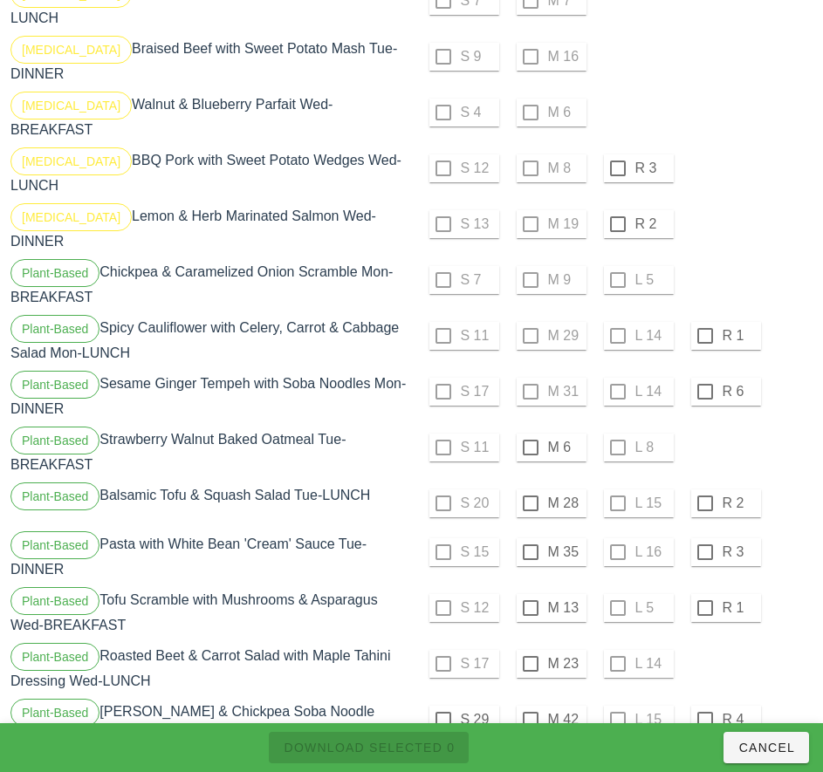
click at [527, 593] on div at bounding box center [531, 608] width 30 height 30
checkbox input "true"
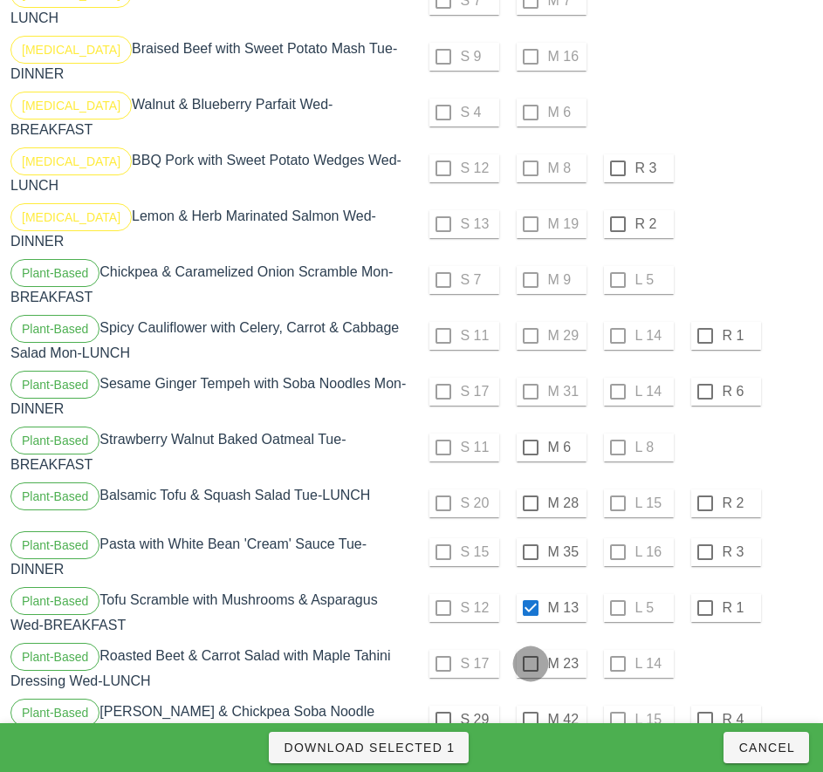
click at [530, 649] on div at bounding box center [531, 664] width 30 height 30
checkbox input "true"
click at [530, 705] on div at bounding box center [531, 720] width 30 height 30
checkbox input "true"
click at [438, 741] on span "Download Selected 3" at bounding box center [369, 748] width 172 height 14
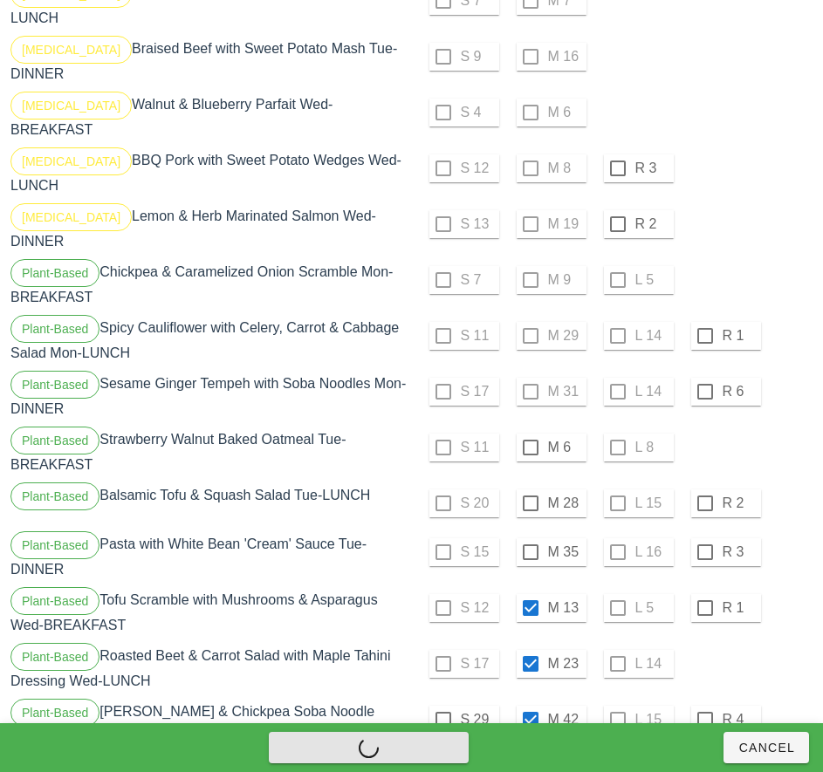
checkbox input "false"
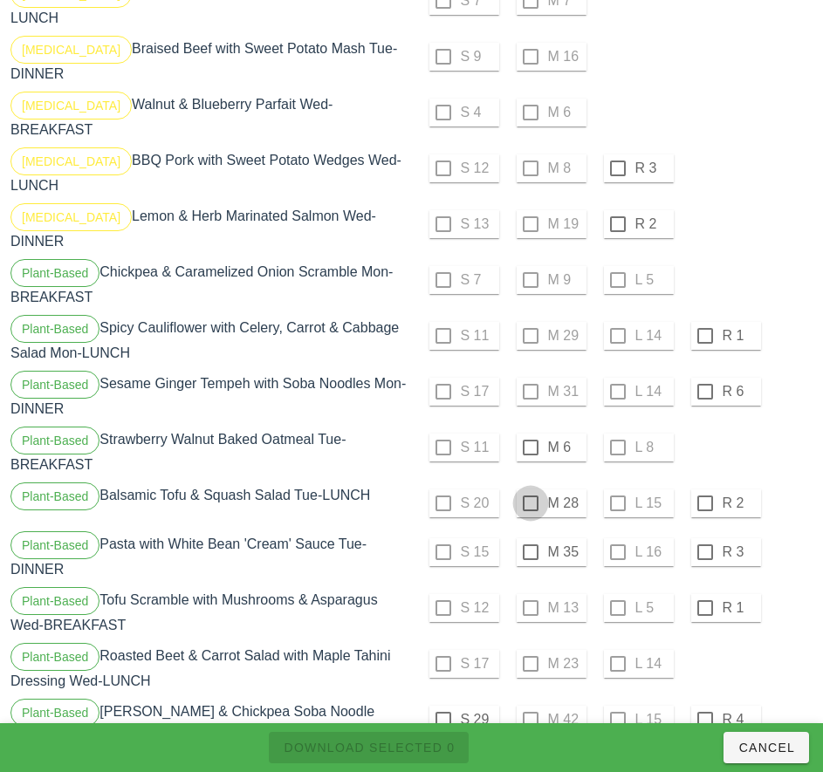
click at [530, 433] on div at bounding box center [531, 448] width 30 height 30
click at [528, 489] on div at bounding box center [531, 504] width 30 height 30
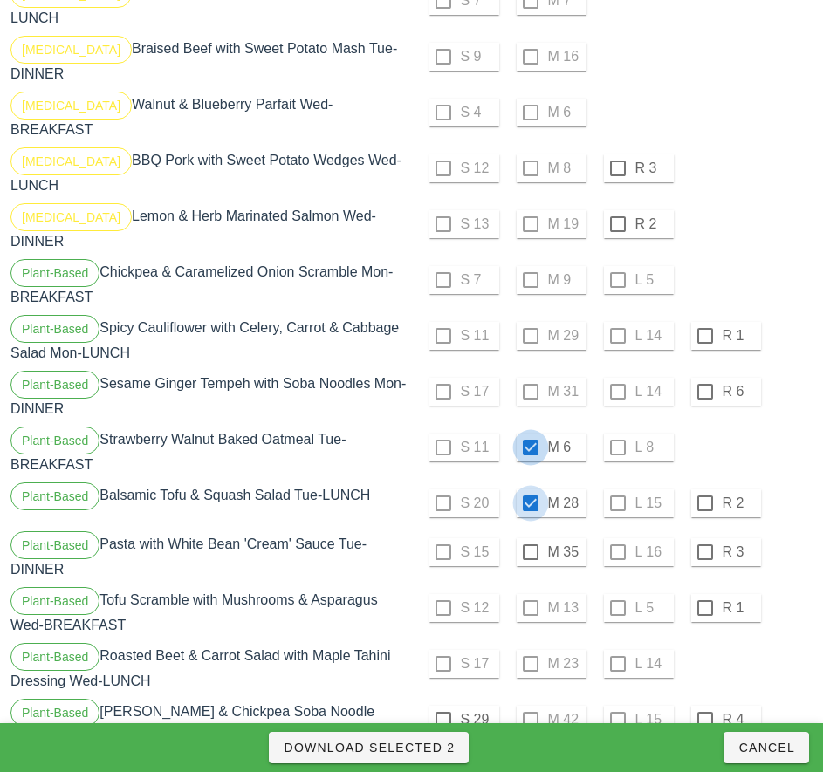
checkbox input "true"
click at [530, 537] on div at bounding box center [531, 552] width 30 height 30
checkbox input "true"
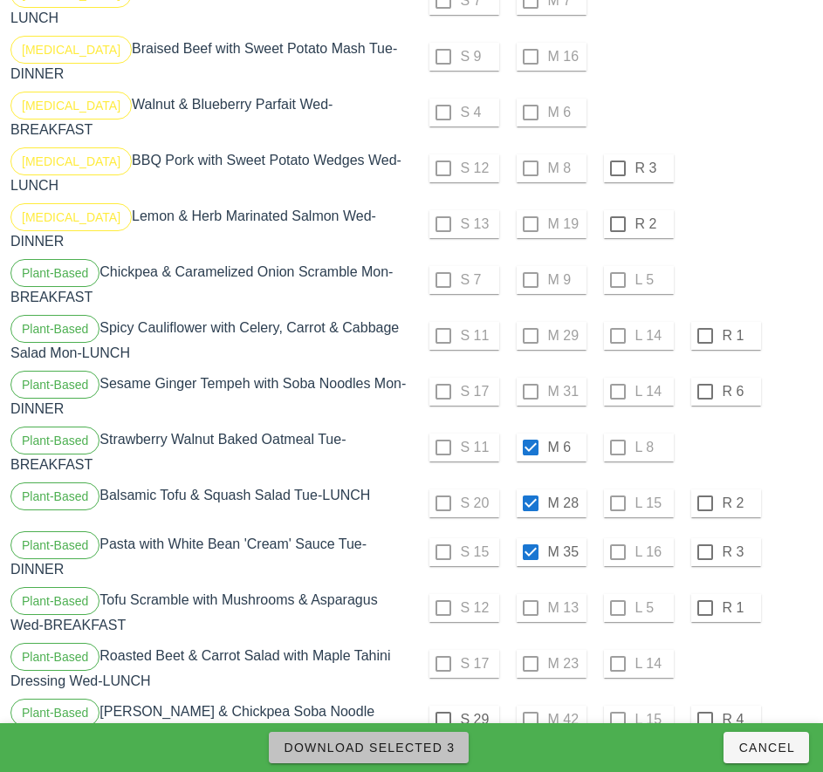
click at [434, 741] on span "Download Selected 3" at bounding box center [369, 748] width 172 height 14
checkbox input "false"
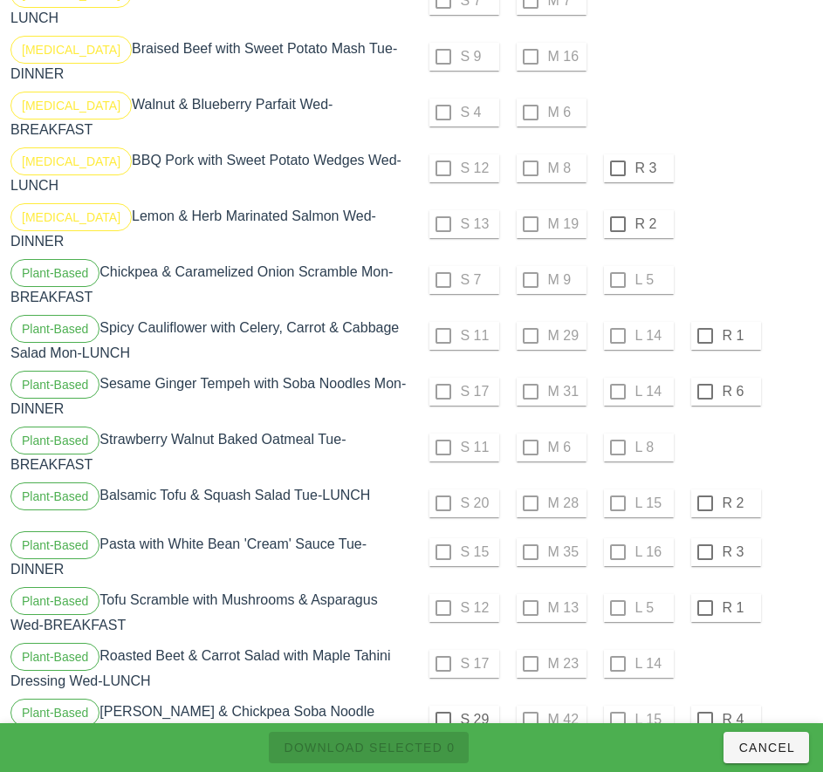
click at [442, 705] on div at bounding box center [443, 720] width 30 height 30
click at [431, 741] on span "Download Selected 1" at bounding box center [369, 748] width 172 height 14
checkbox input "false"
click at [771, 427] on div "S 11 M 6 L 8" at bounding box center [614, 448] width 398 height 42
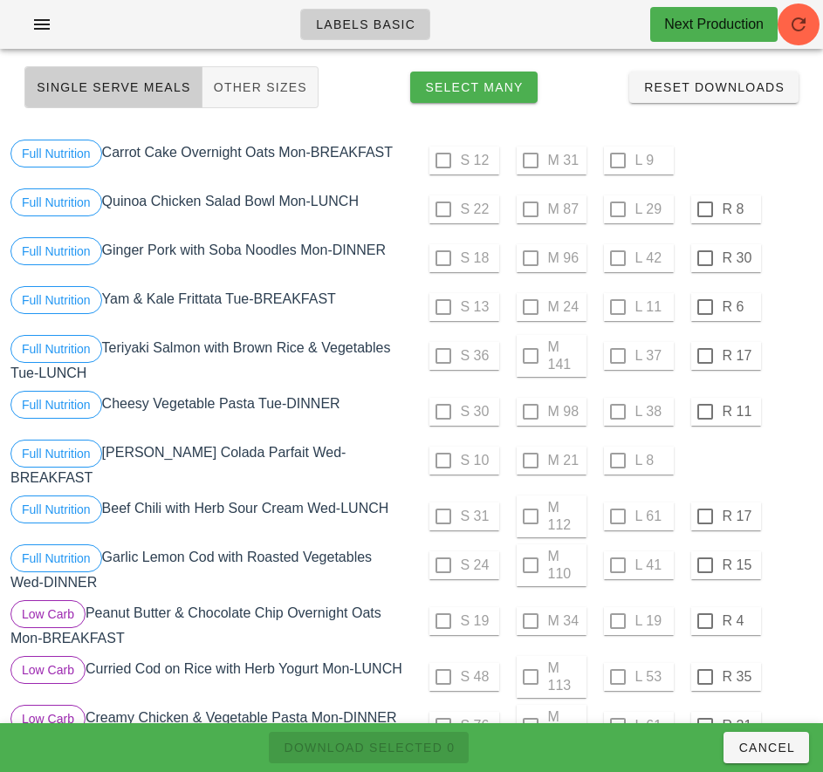
scroll to position [0, 0]
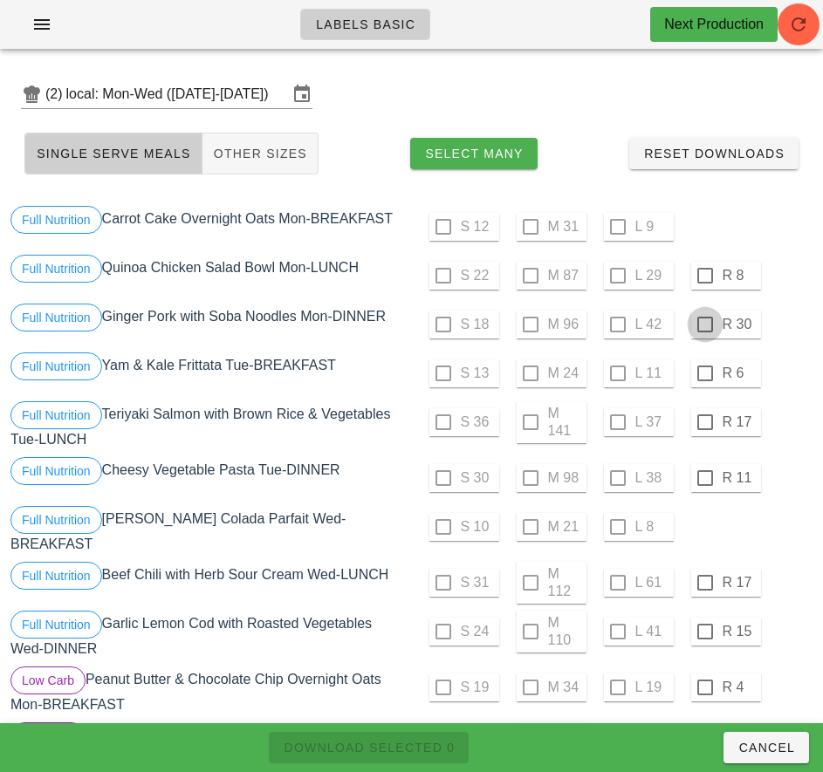
click at [704, 276] on div at bounding box center [705, 276] width 30 height 30
click at [704, 325] on div at bounding box center [705, 325] width 30 height 30
checkbox input "true"
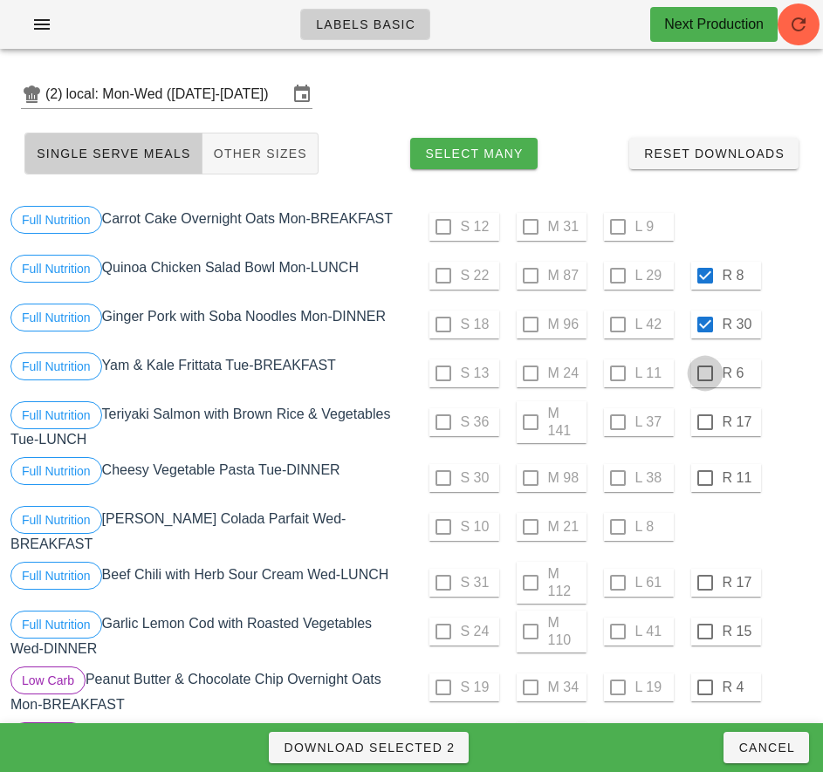
click at [704, 373] on div at bounding box center [705, 374] width 30 height 30
checkbox input "true"
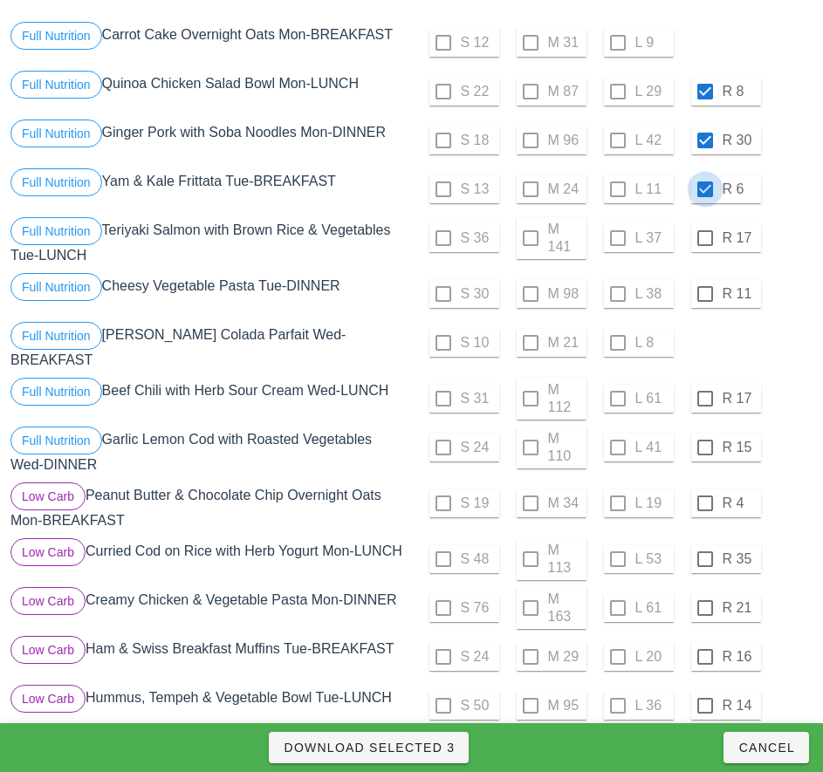
scroll to position [191, 0]
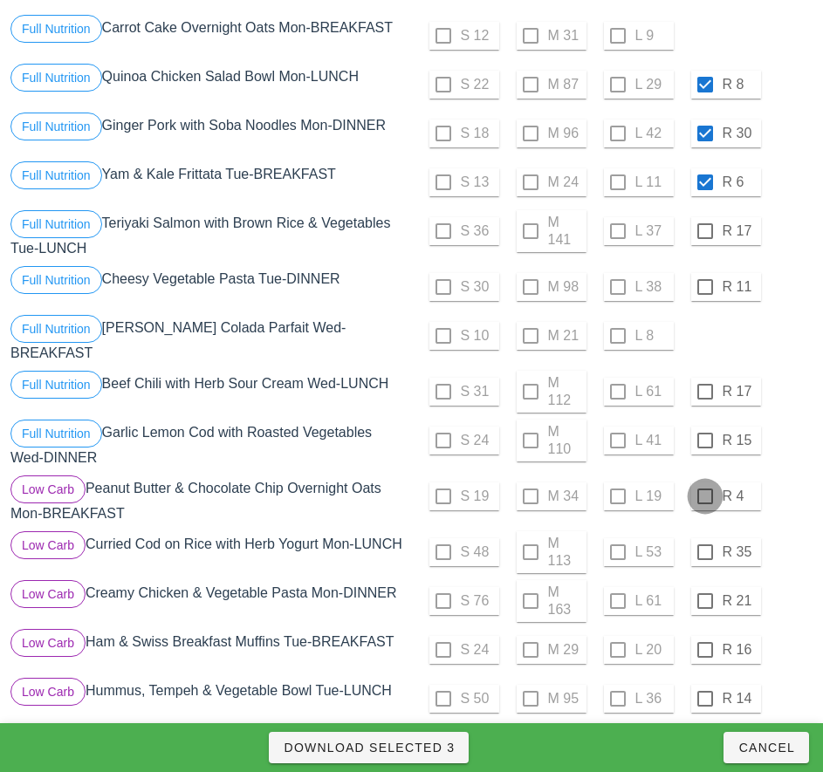
click at [704, 489] on div at bounding box center [705, 497] width 30 height 30
checkbox input "true"
click at [704, 545] on div at bounding box center [705, 552] width 30 height 30
checkbox input "true"
click at [707, 591] on div at bounding box center [705, 601] width 30 height 30
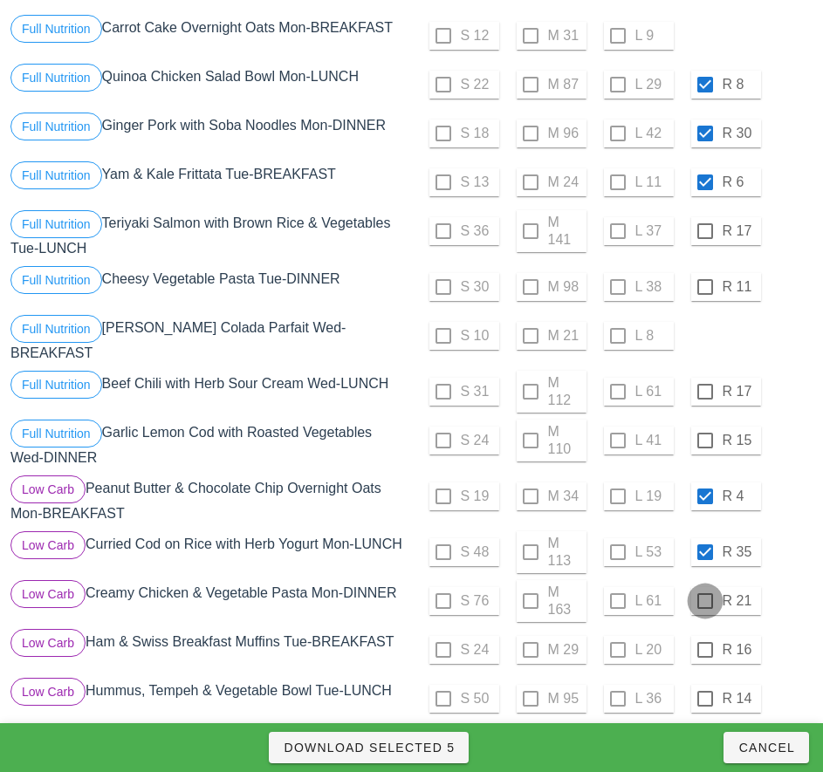
checkbox input "true"
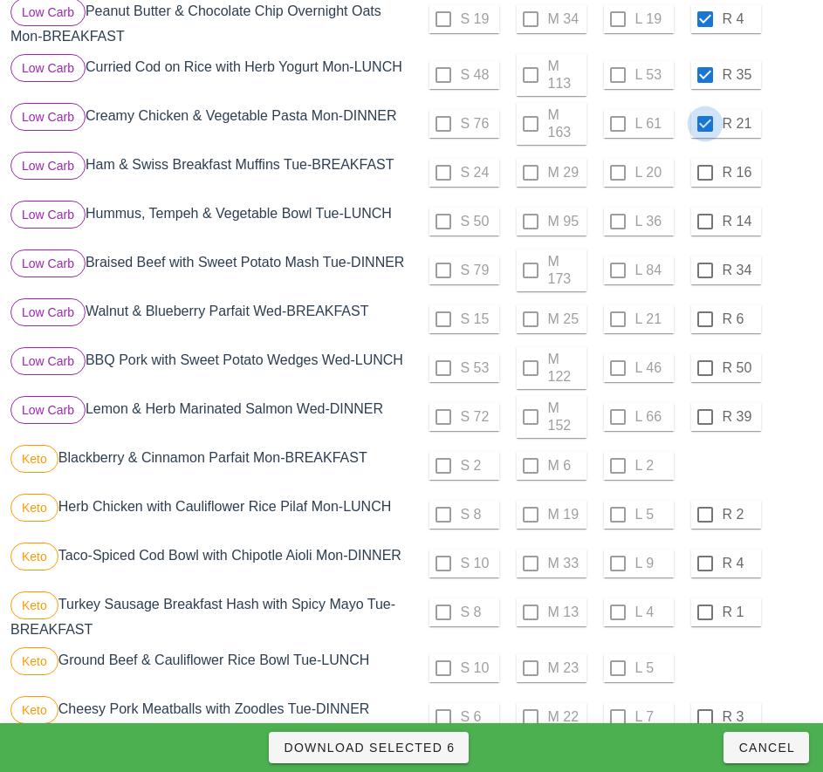
scroll to position [673, 0]
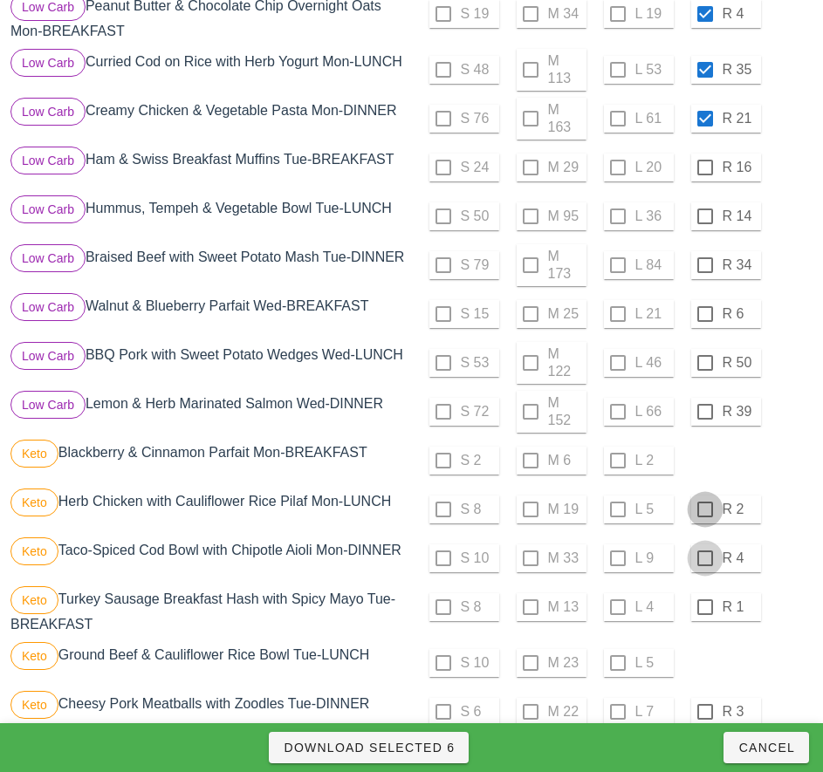
click at [706, 510] on div at bounding box center [705, 510] width 30 height 30
click at [704, 558] on div at bounding box center [705, 558] width 30 height 30
checkbox input "true"
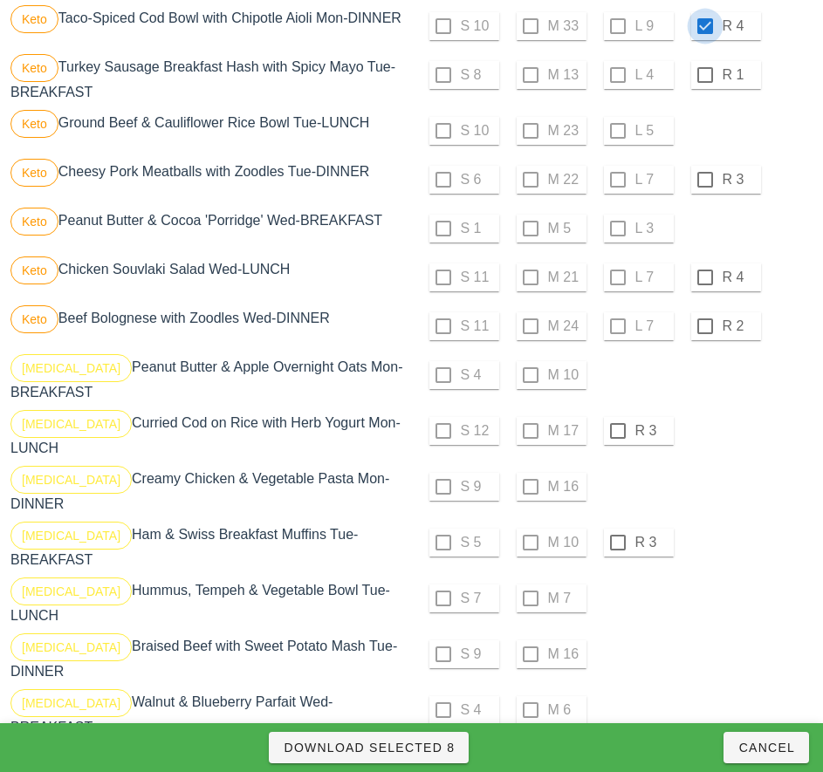
scroll to position [1206, 0]
click at [617, 430] on div at bounding box center [618, 430] width 30 height 30
checkbox input "true"
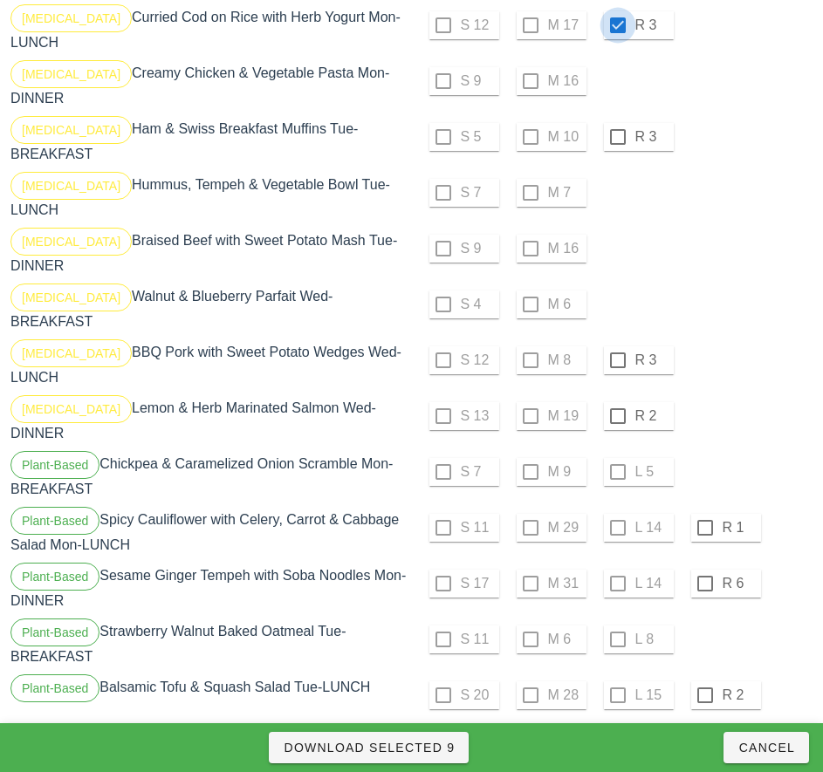
scroll to position [1615, 0]
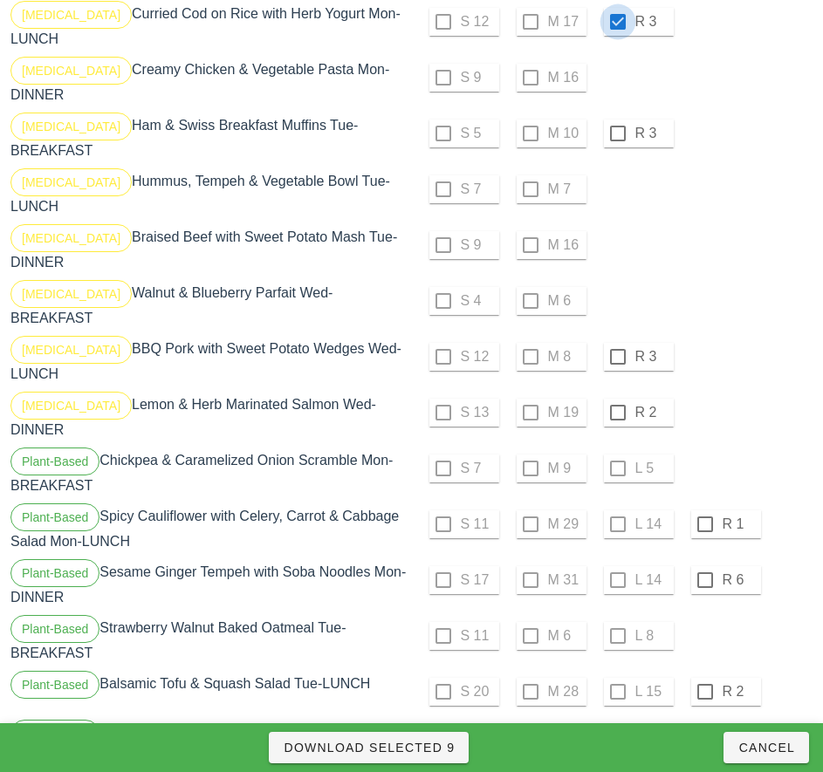
click at [704, 509] on div at bounding box center [705, 524] width 30 height 30
click at [704, 565] on div at bounding box center [705, 580] width 30 height 30
checkbox input "true"
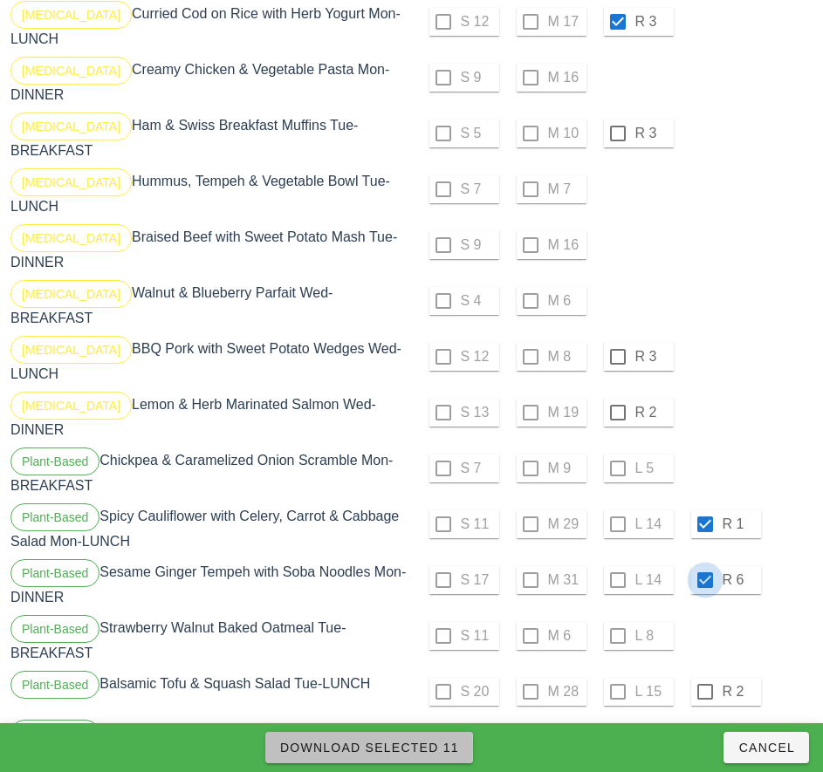
click at [444, 741] on span "Download Selected 11" at bounding box center [369, 748] width 180 height 14
checkbox input "false"
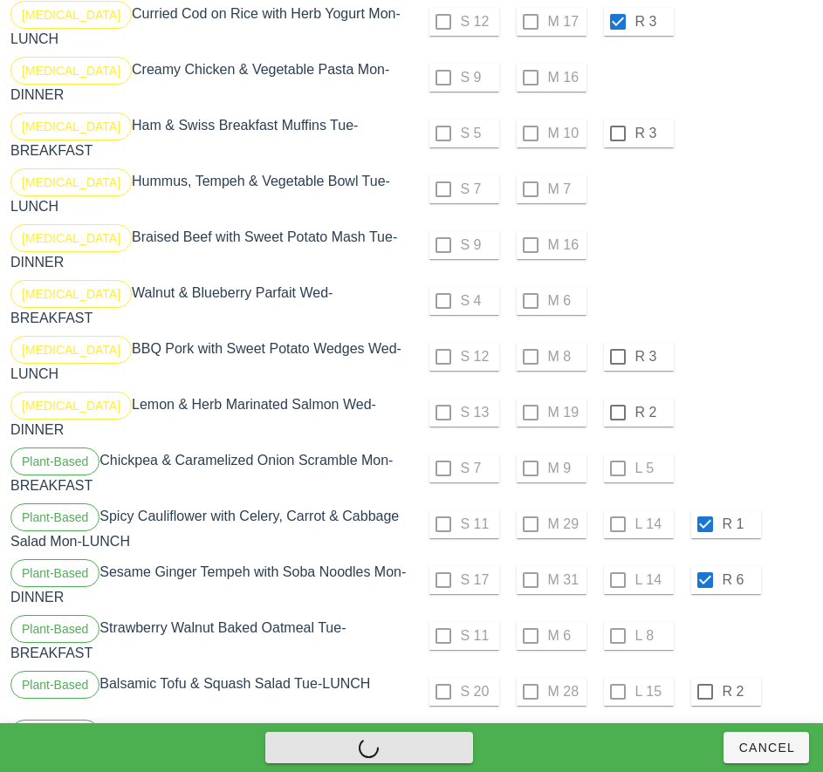
checkbox input "false"
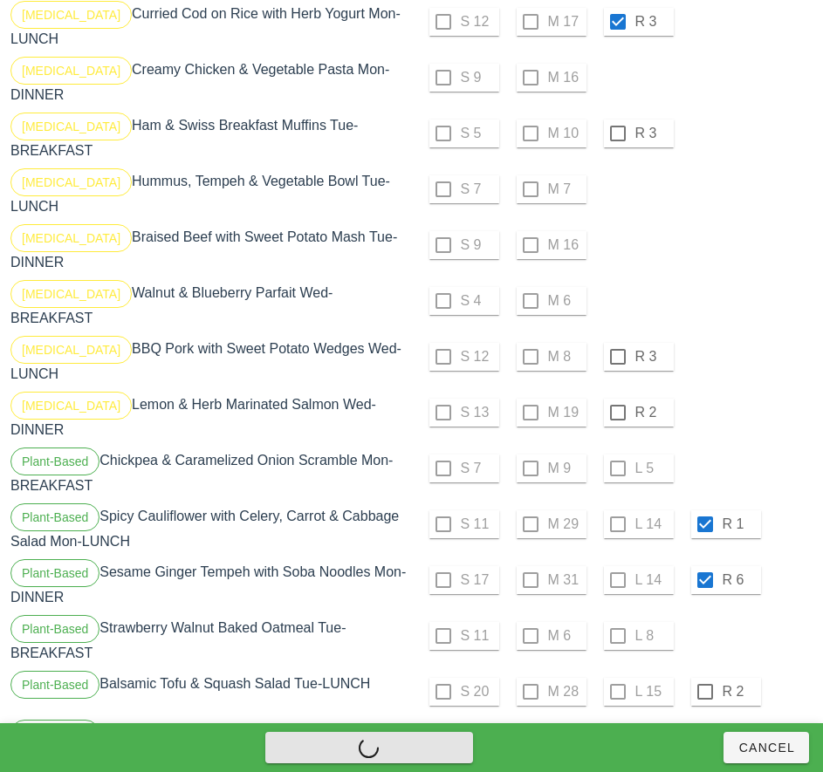
checkbox input "false"
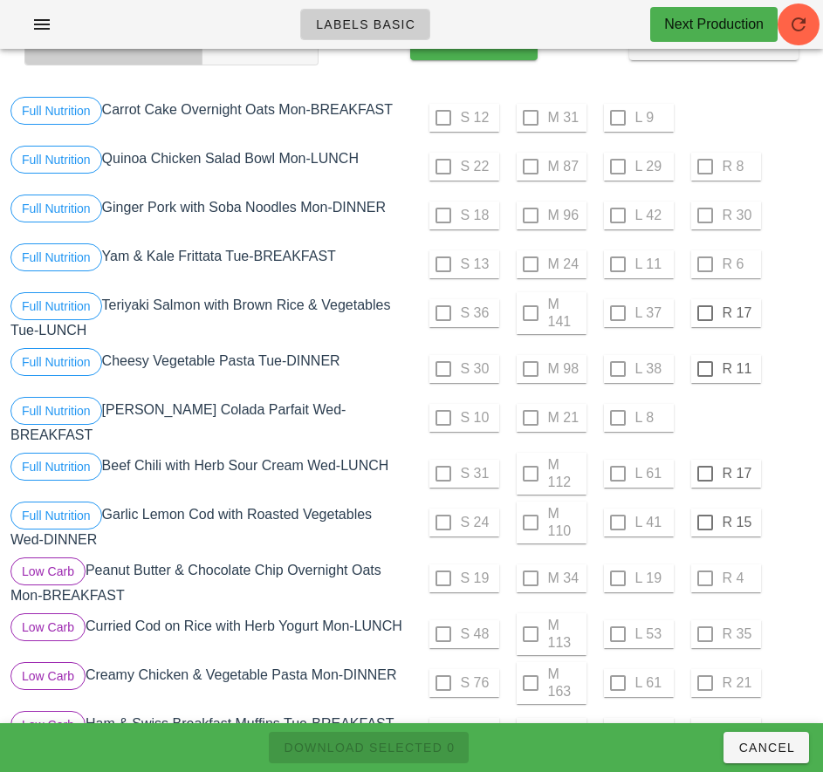
scroll to position [95, 0]
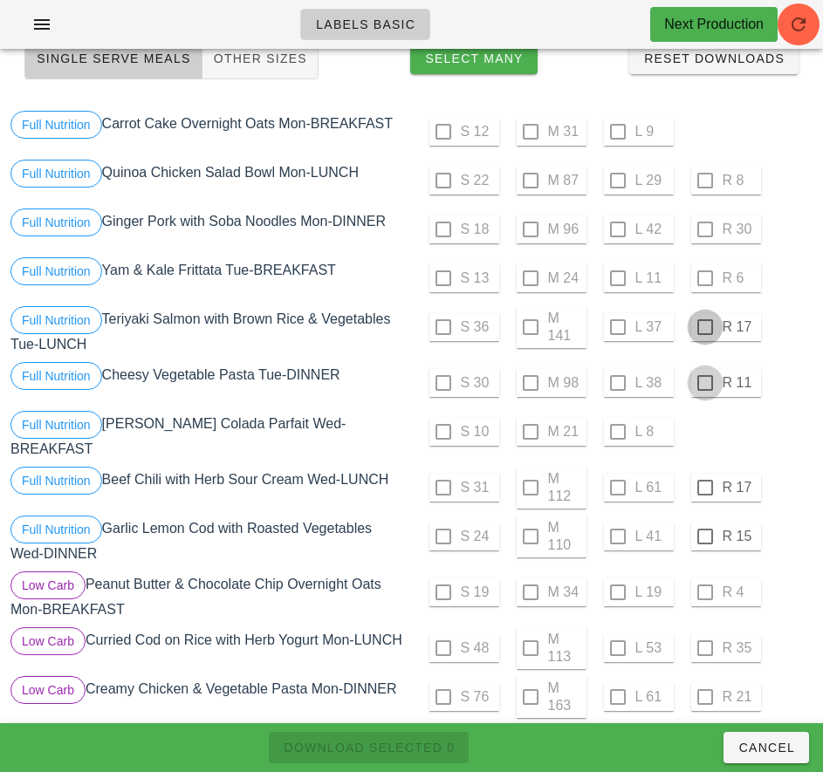
click at [702, 328] on div at bounding box center [705, 327] width 30 height 30
click at [704, 383] on div at bounding box center [705, 383] width 30 height 30
checkbox input "true"
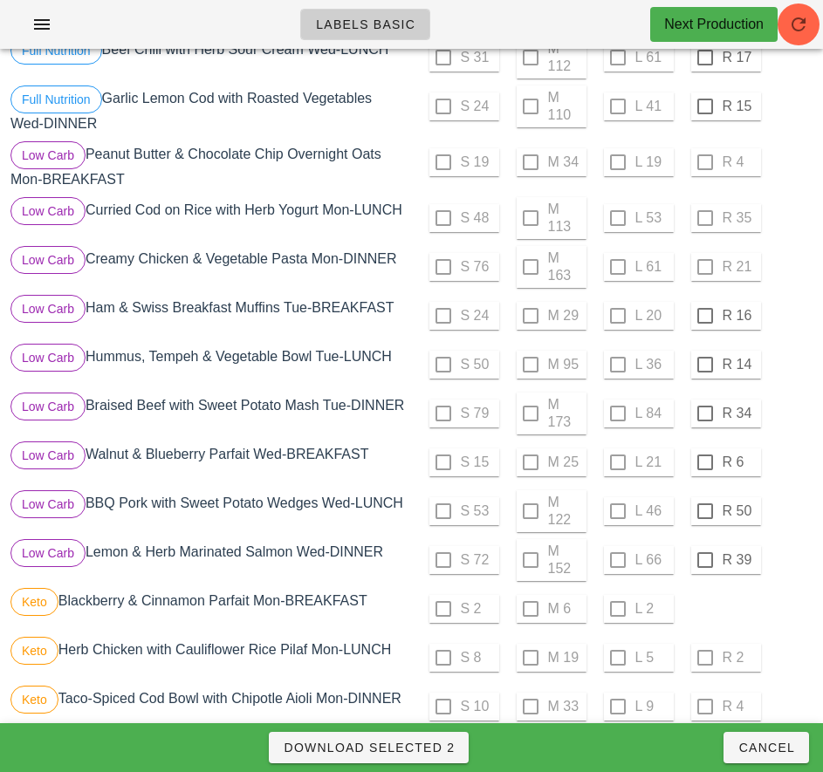
scroll to position [524, 0]
click at [705, 310] on div at bounding box center [705, 317] width 30 height 30
click at [704, 359] on div at bounding box center [705, 366] width 30 height 30
checkbox input "true"
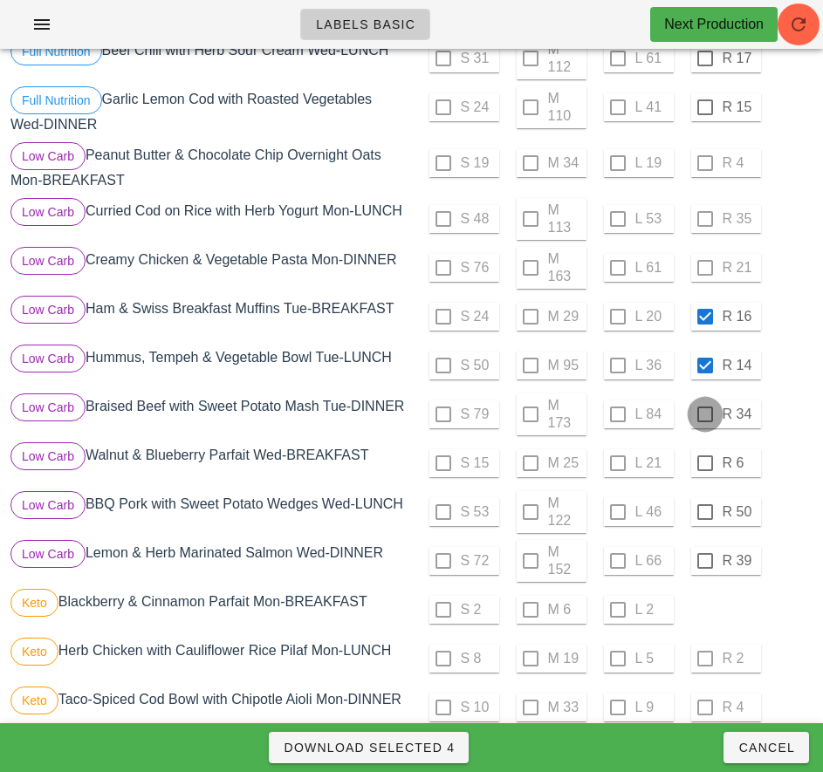
click at [704, 407] on div at bounding box center [705, 415] width 30 height 30
checkbox input "true"
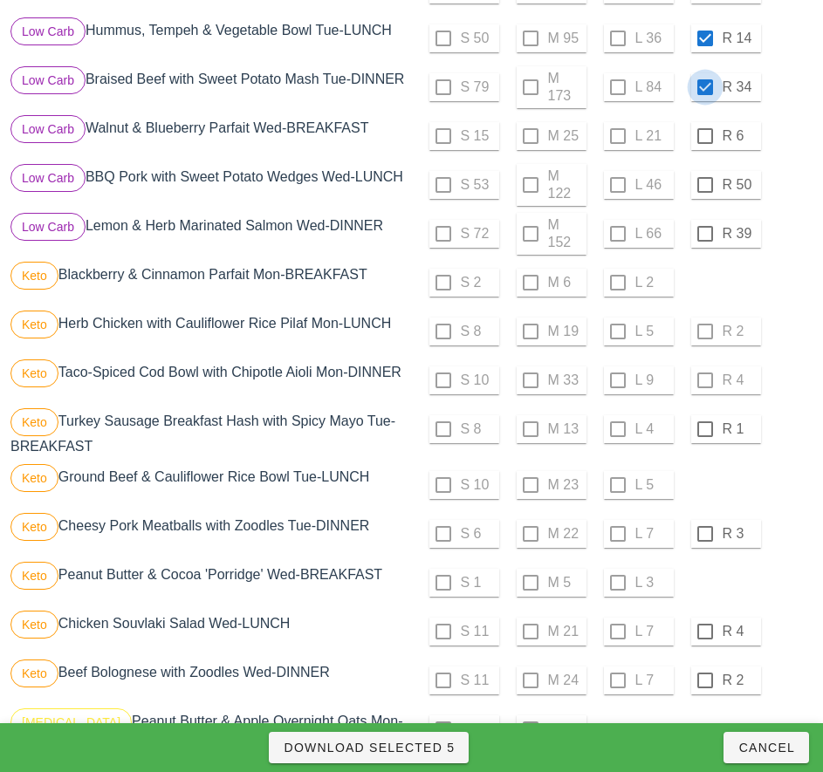
scroll to position [885, 0]
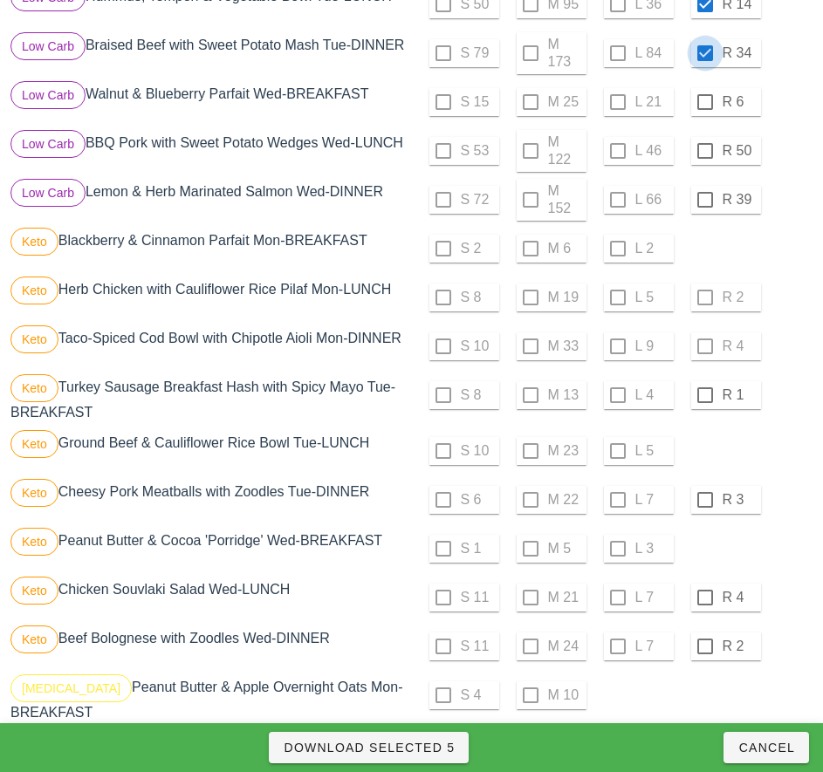
click at [704, 395] on div at bounding box center [705, 395] width 30 height 30
click at [704, 500] on div at bounding box center [705, 500] width 30 height 30
checkbox input "true"
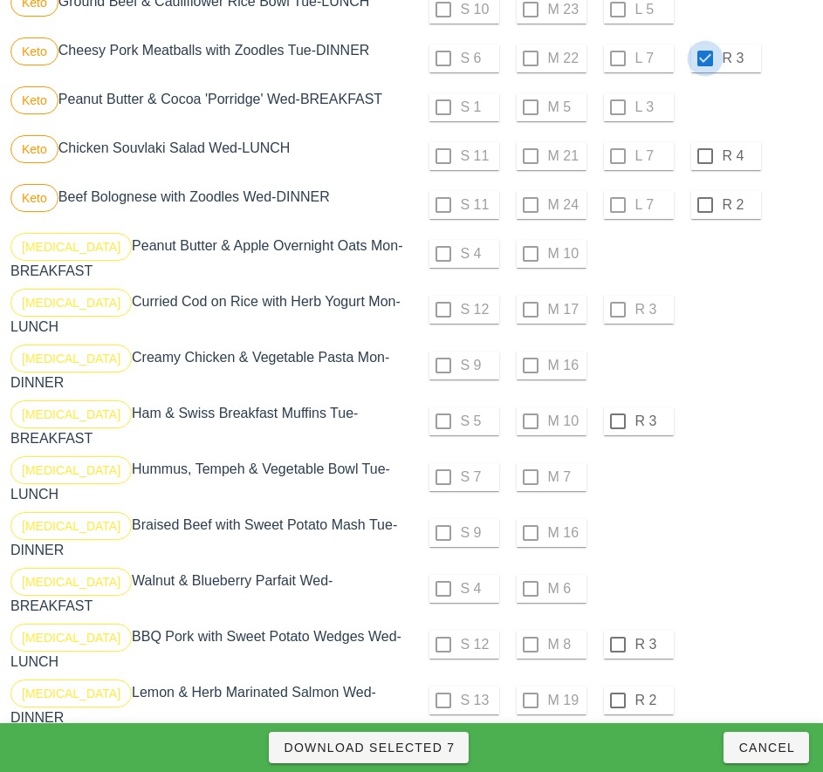
scroll to position [1330, 0]
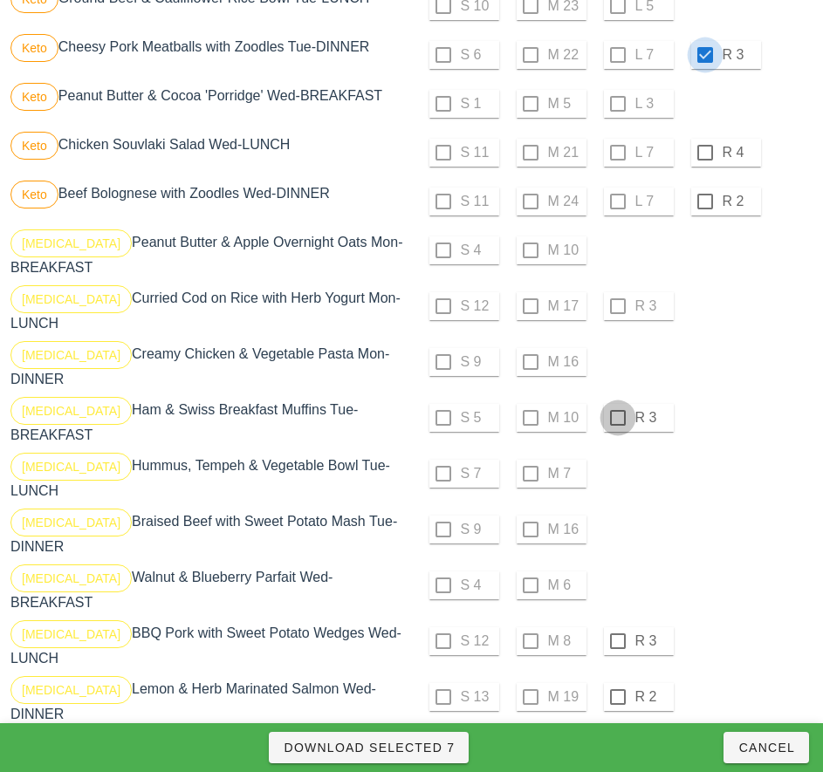
click at [617, 404] on div at bounding box center [618, 418] width 30 height 30
checkbox input "true"
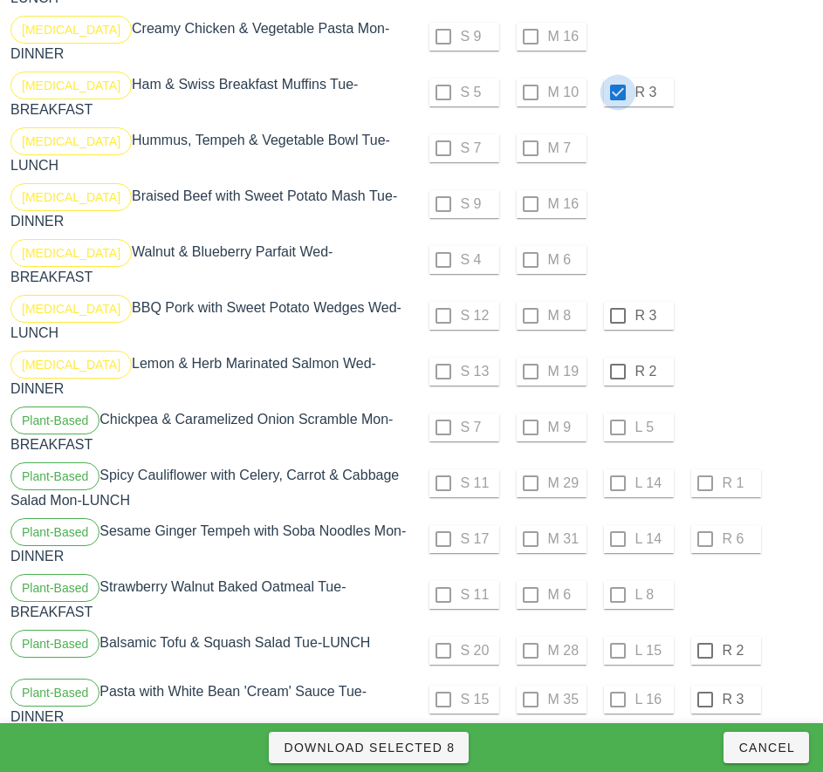
scroll to position [1657, 0]
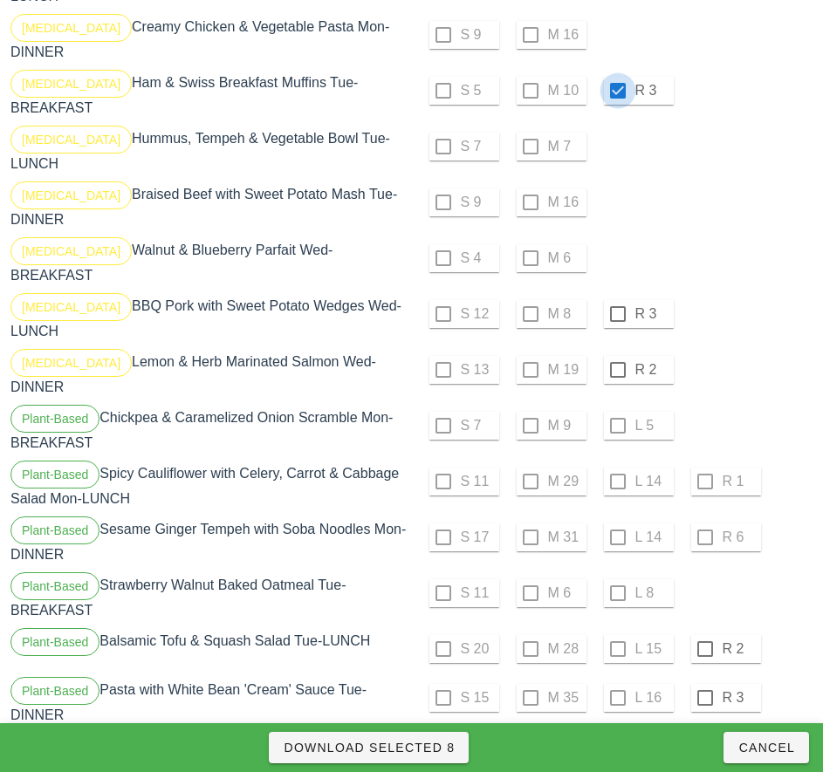
click at [707, 634] on div at bounding box center [705, 649] width 30 height 30
click at [704, 683] on div at bounding box center [705, 698] width 30 height 30
checkbox input "true"
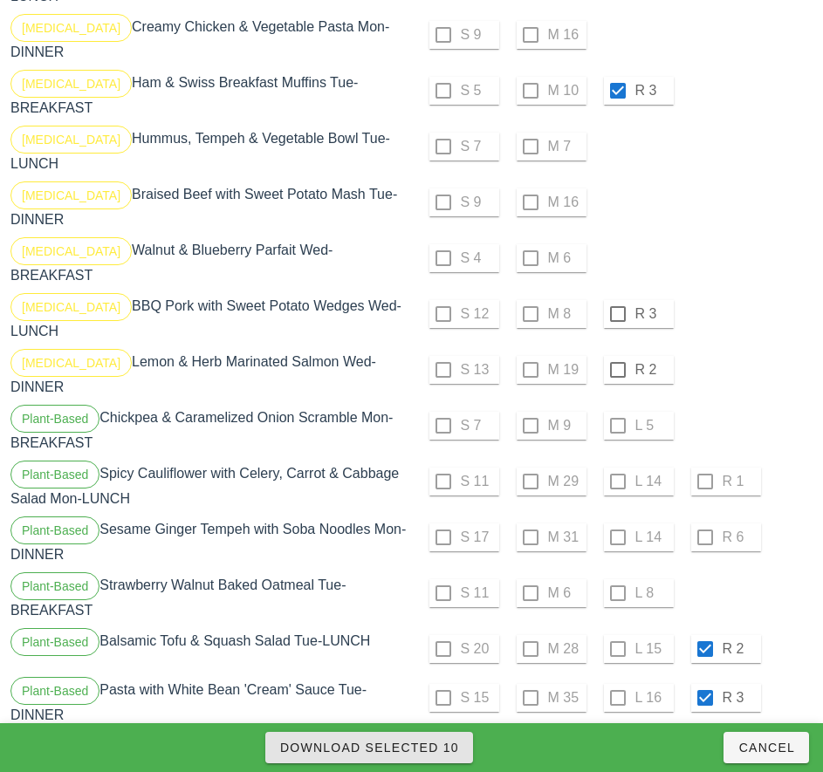
click at [439, 741] on span "Download Selected 10" at bounding box center [369, 748] width 180 height 14
checkbox input "false"
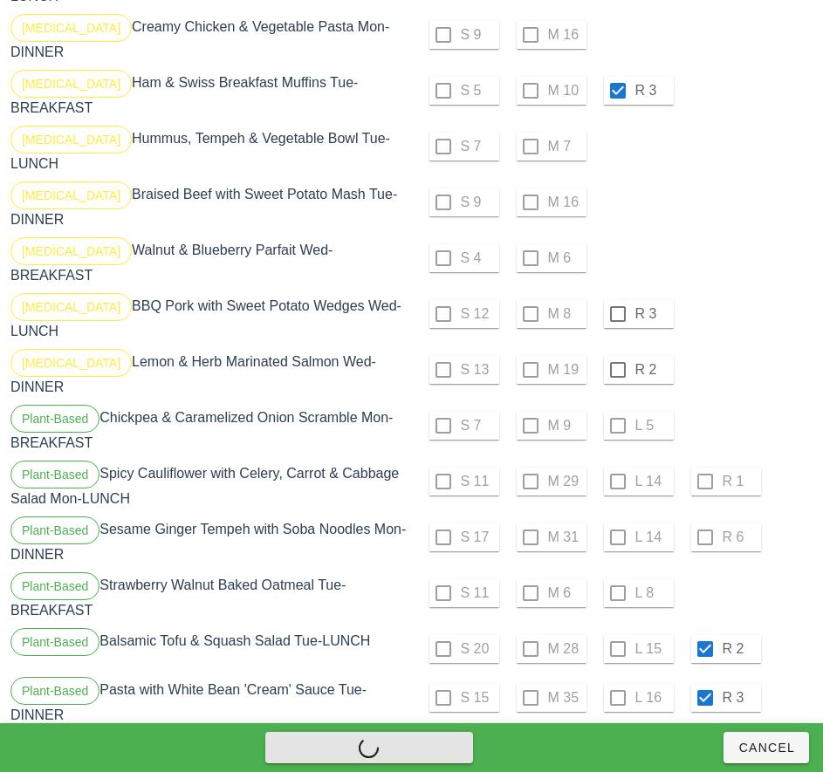
checkbox input "false"
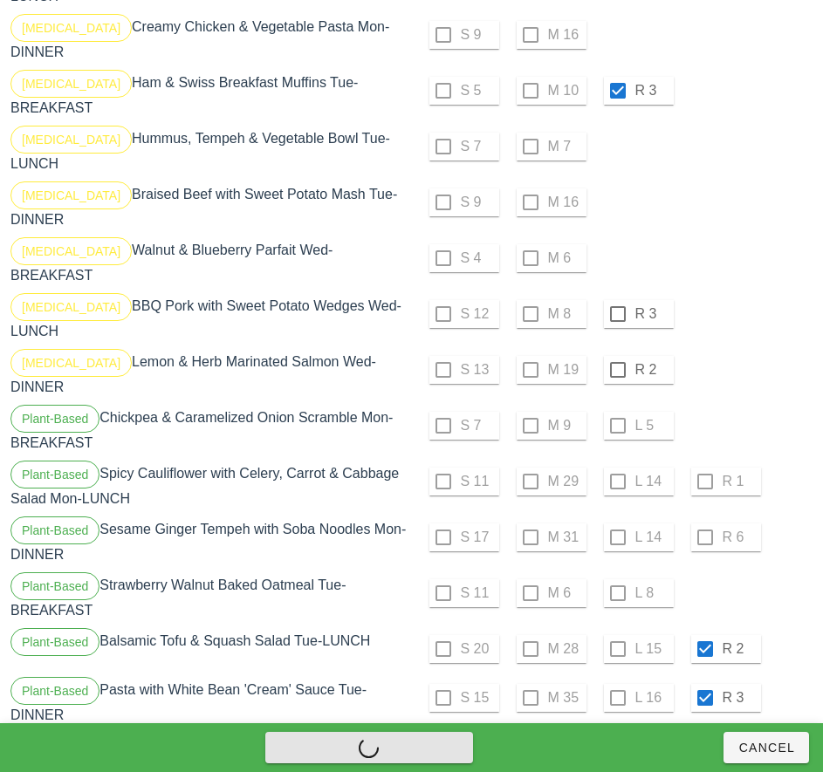
checkbox input "false"
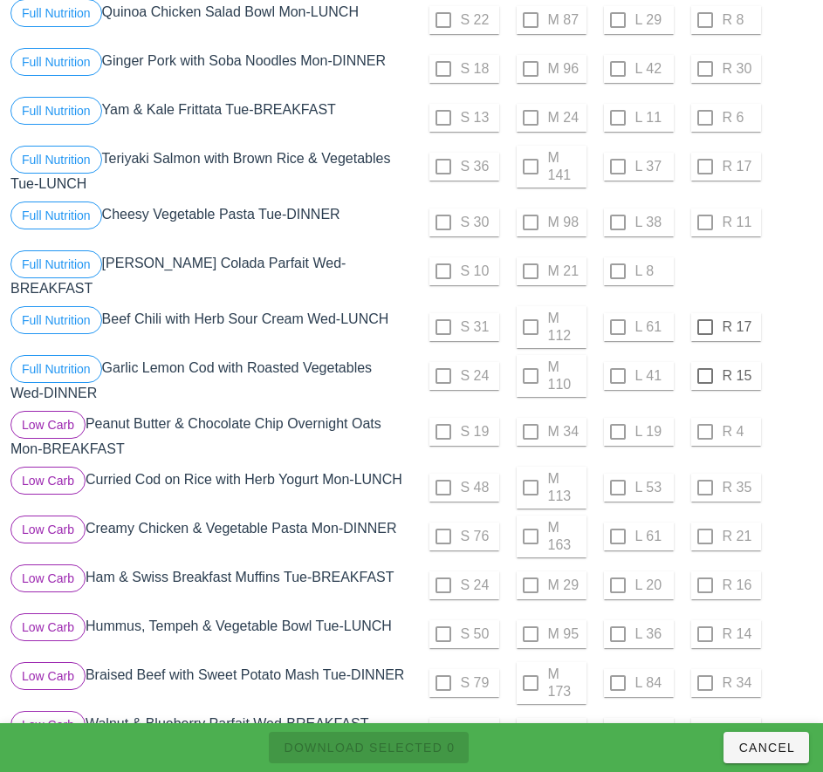
scroll to position [268, 0]
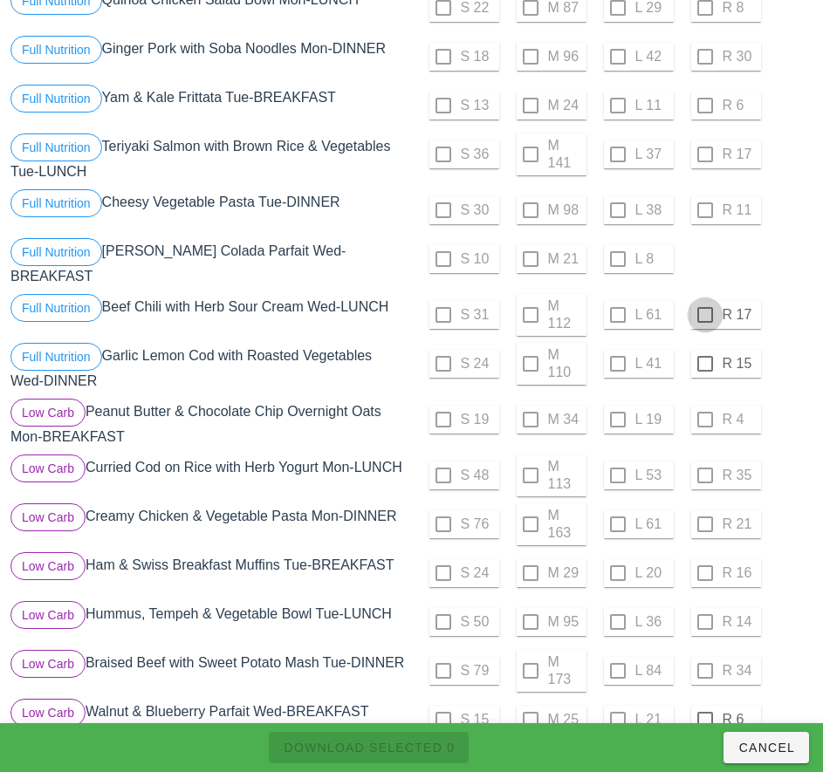
click at [704, 308] on div at bounding box center [705, 315] width 30 height 30
checkbox input "true"
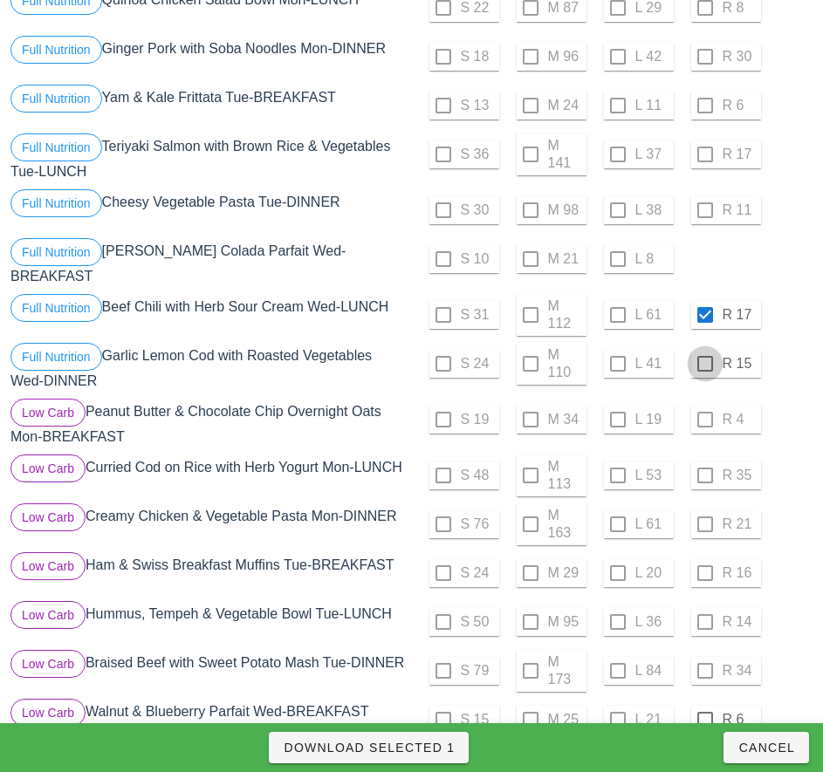
click at [704, 357] on div at bounding box center [705, 364] width 30 height 30
checkbox input "true"
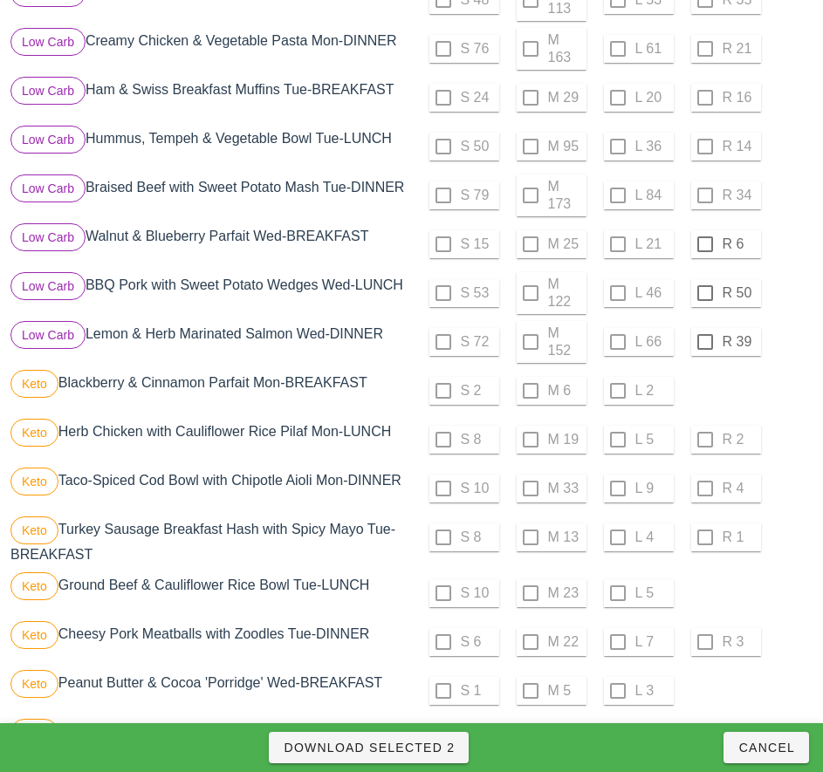
scroll to position [748, 0]
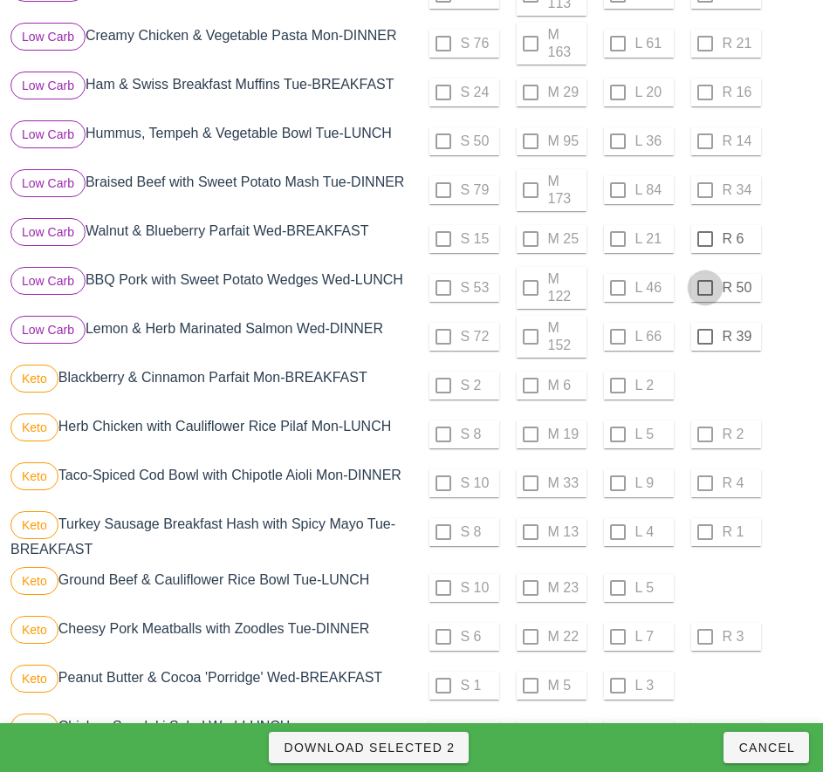
click at [702, 242] on div at bounding box center [705, 239] width 30 height 30
click at [704, 288] on div at bounding box center [705, 288] width 30 height 30
checkbox input "true"
click at [704, 337] on div at bounding box center [705, 337] width 30 height 30
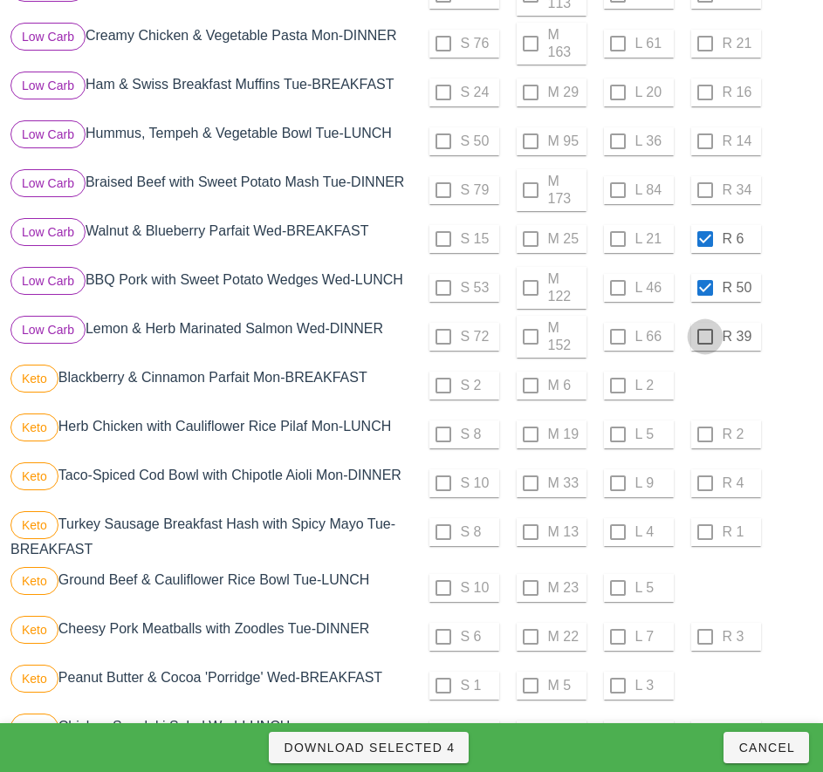
checkbox input "true"
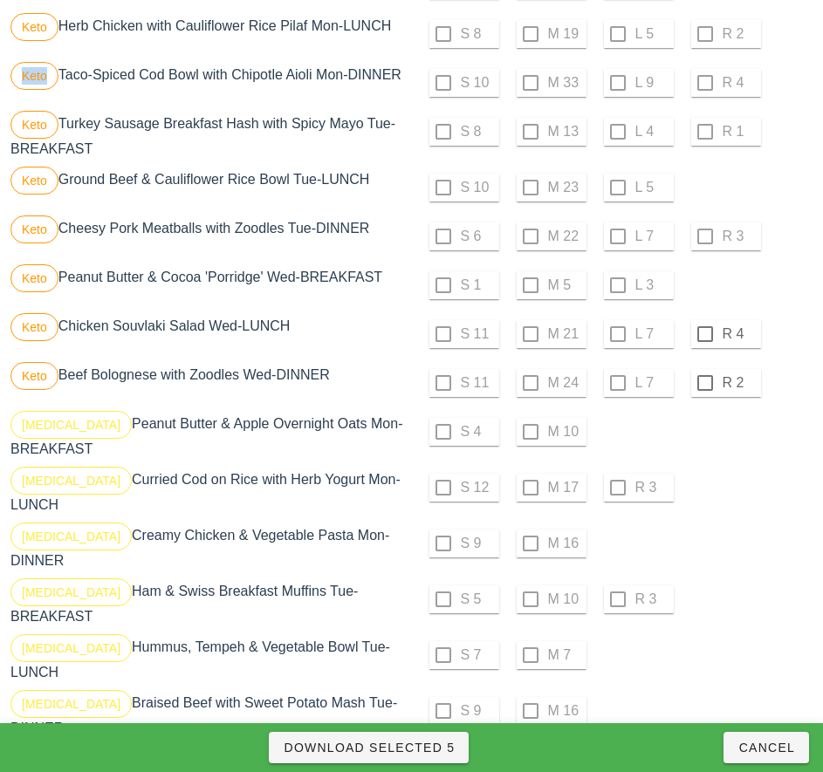
scroll to position [1150, 0]
click at [704, 335] on div at bounding box center [705, 333] width 30 height 30
click at [704, 382] on div at bounding box center [705, 382] width 30 height 30
checkbox input "true"
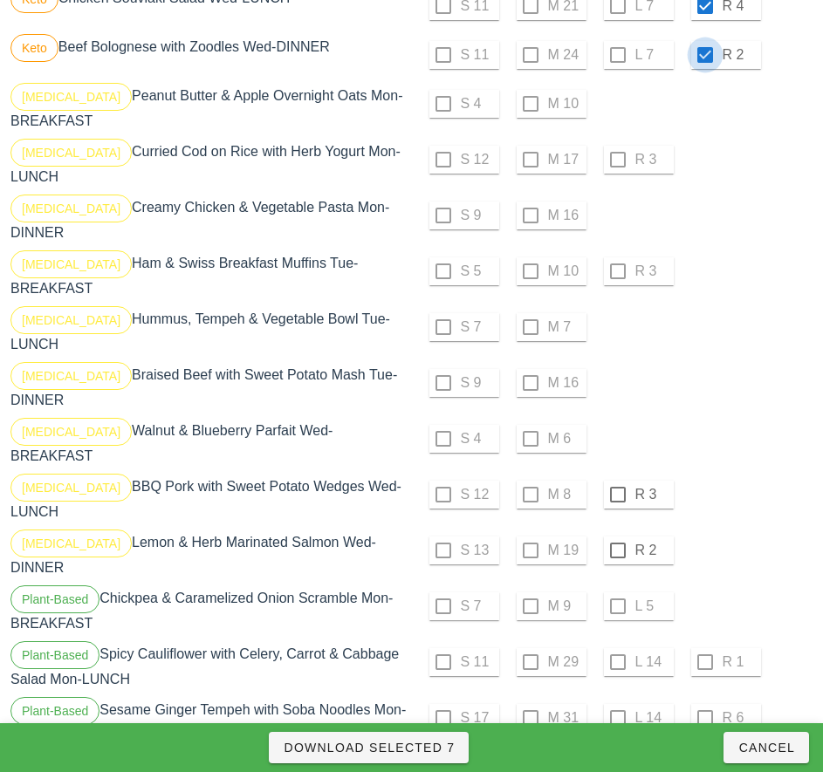
scroll to position [1478, 0]
click at [617, 479] on div at bounding box center [618, 494] width 30 height 30
click at [617, 535] on div at bounding box center [618, 550] width 30 height 30
checkbox input "true"
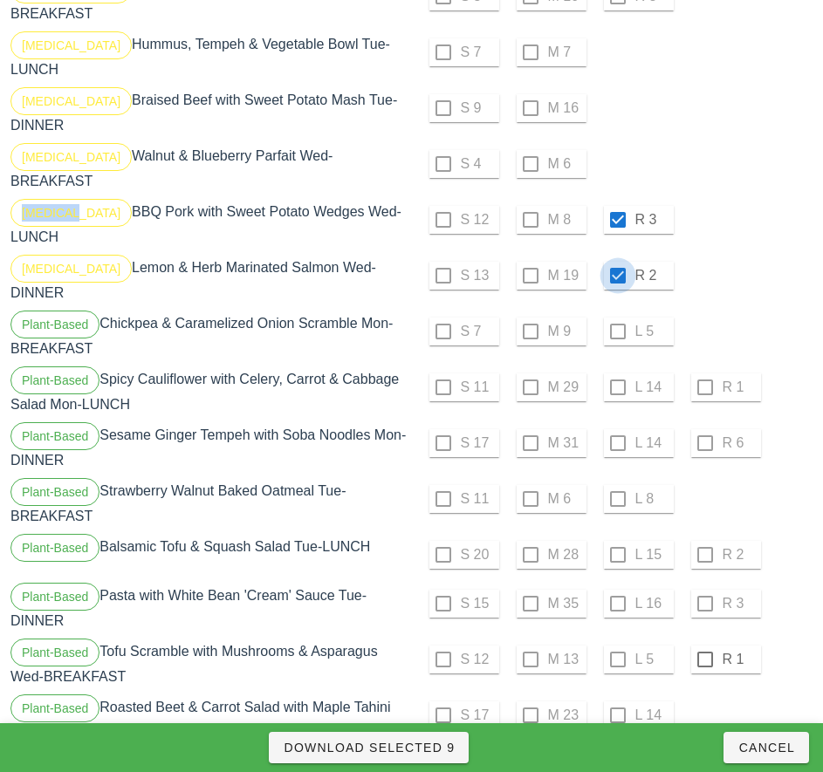
scroll to position [1803, 0]
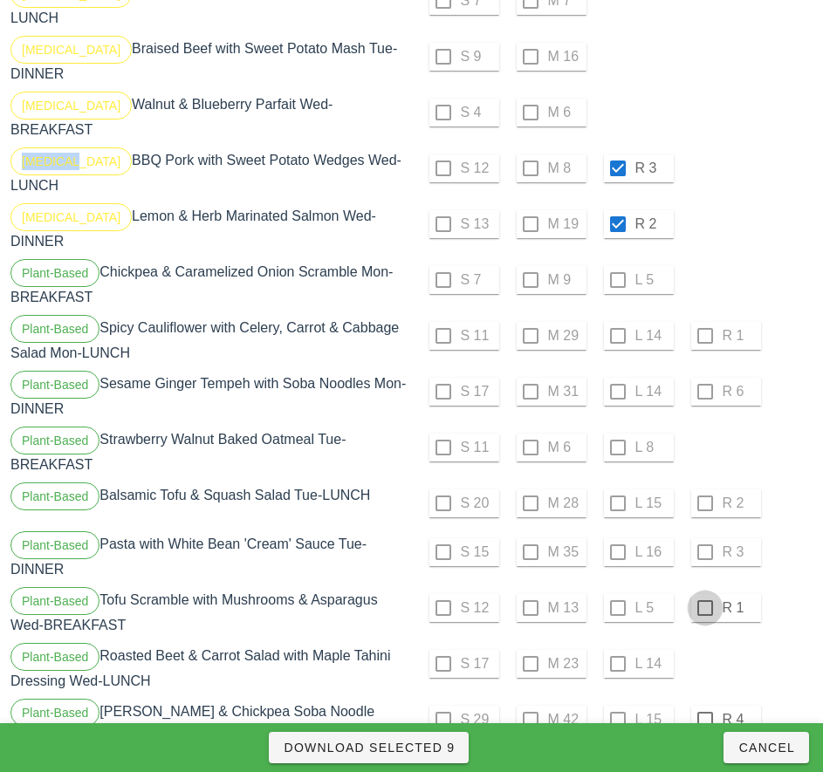
click at [704, 593] on div at bounding box center [705, 608] width 30 height 30
checkbox input "true"
click at [704, 705] on div at bounding box center [705, 720] width 30 height 30
checkbox input "true"
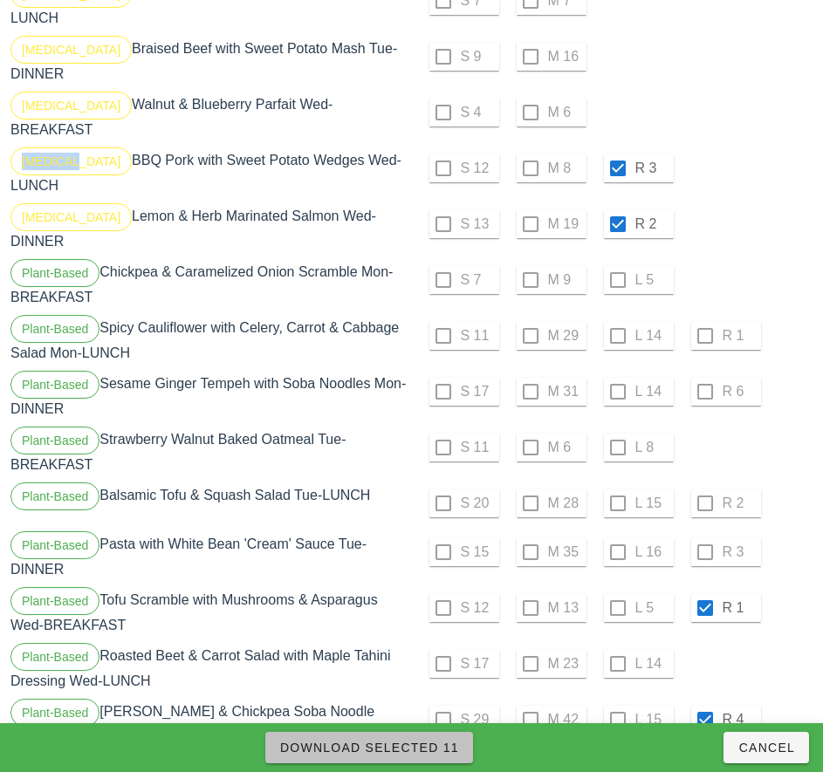
click at [436, 741] on span "Download Selected 11" at bounding box center [369, 748] width 180 height 14
checkbox input "false"
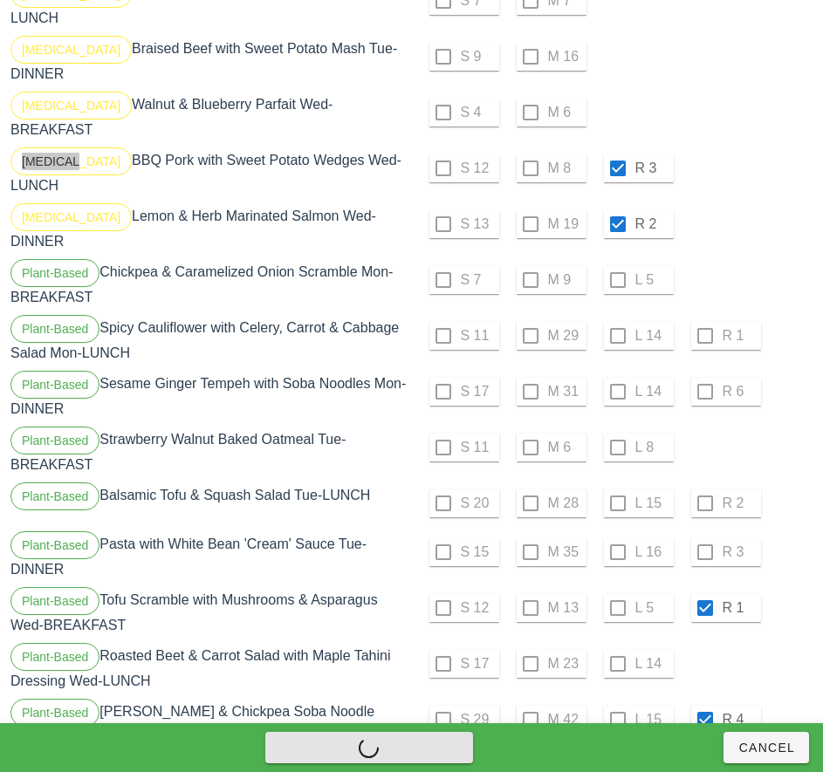
checkbox input "false"
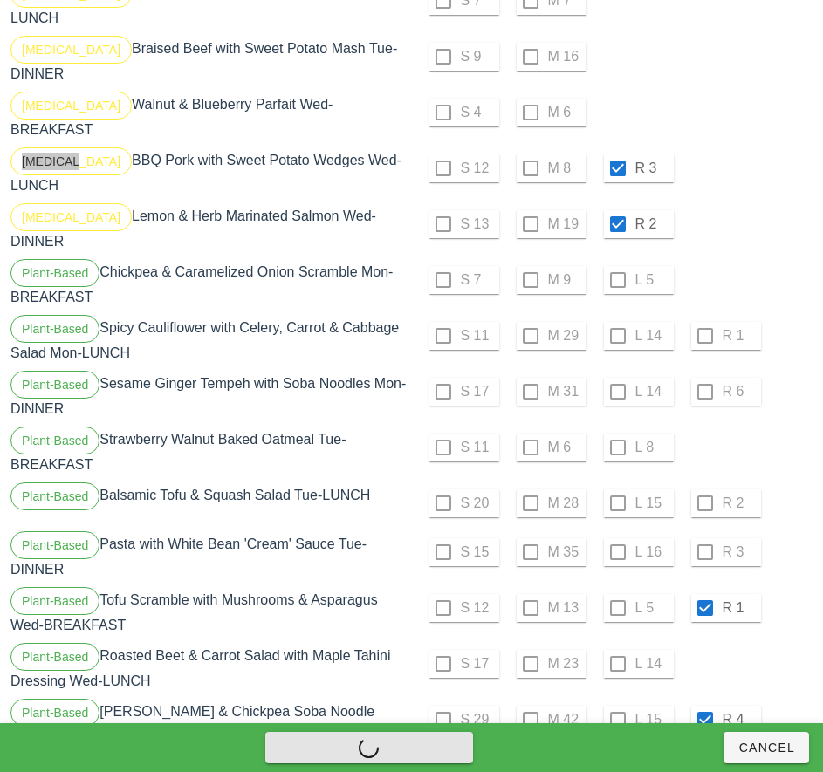
checkbox input "false"
